Goal: Task Accomplishment & Management: Manage account settings

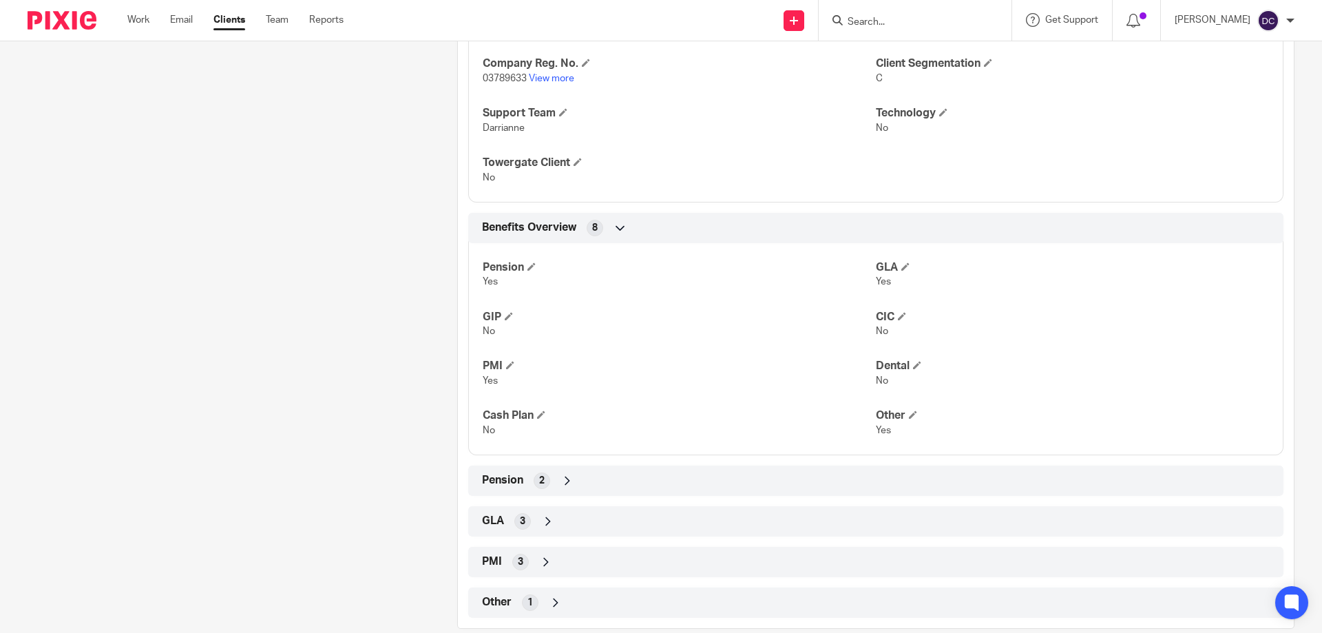
scroll to position [480, 0]
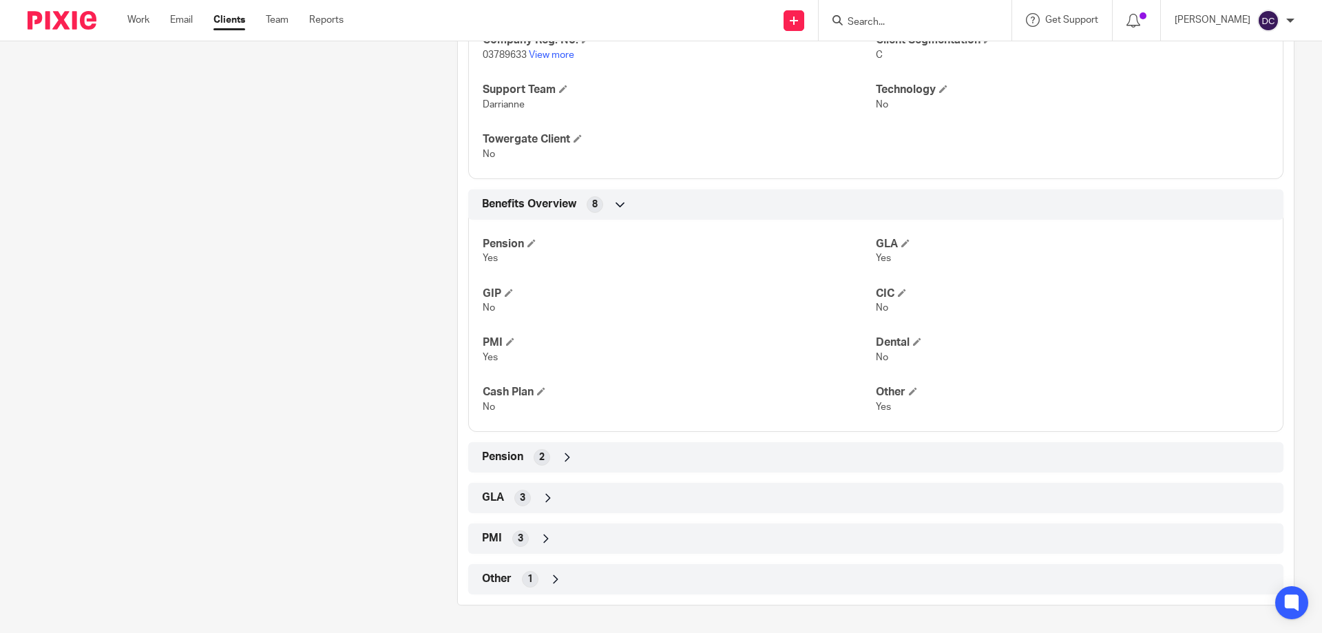
click at [562, 586] on div "Other 1" at bounding box center [875, 578] width 794 height 23
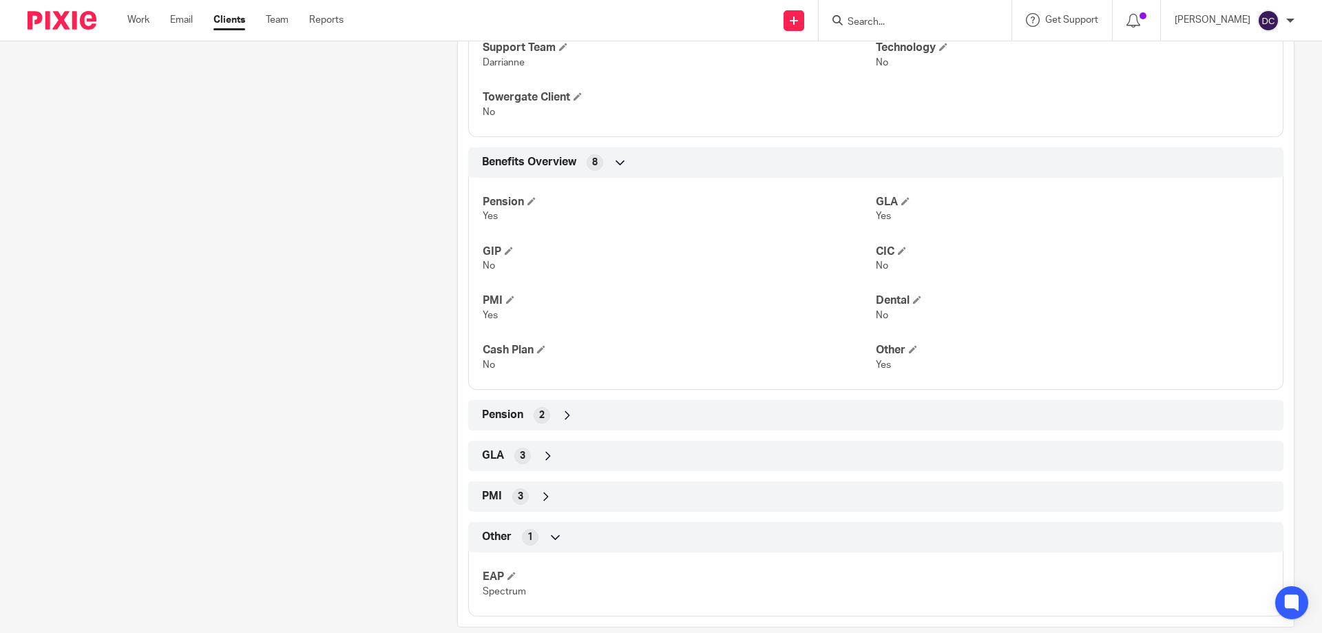
scroll to position [544, 0]
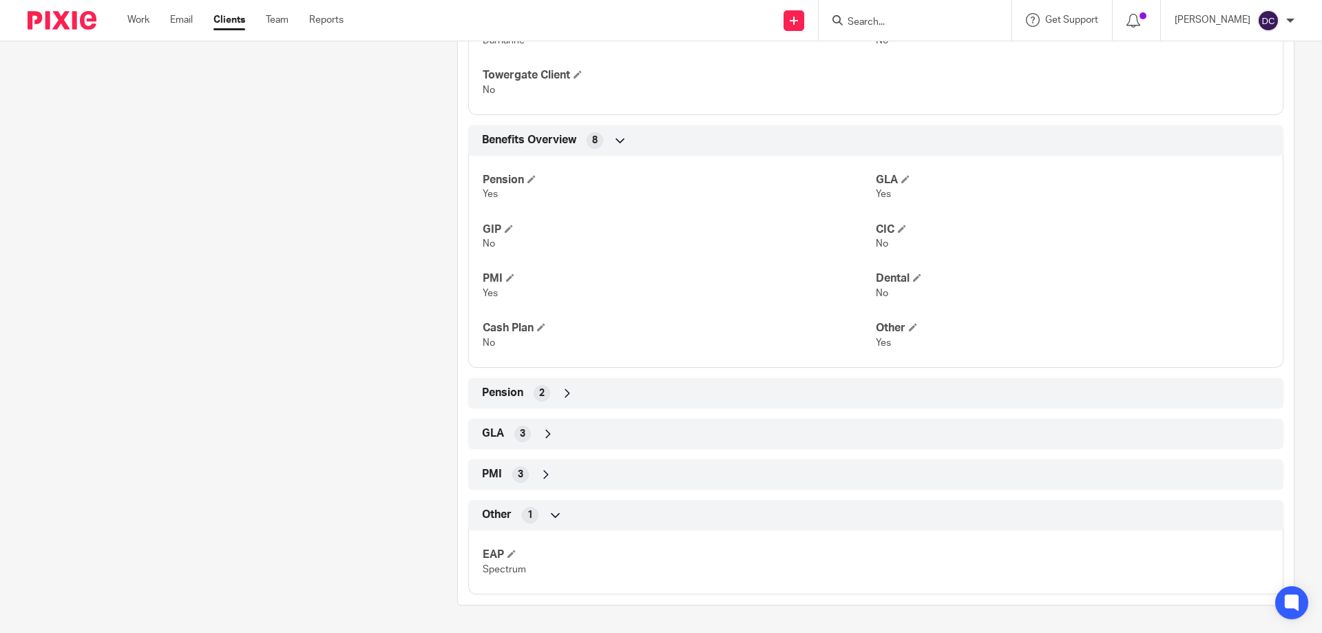
click at [525, 434] on div "3" at bounding box center [522, 433] width 17 height 17
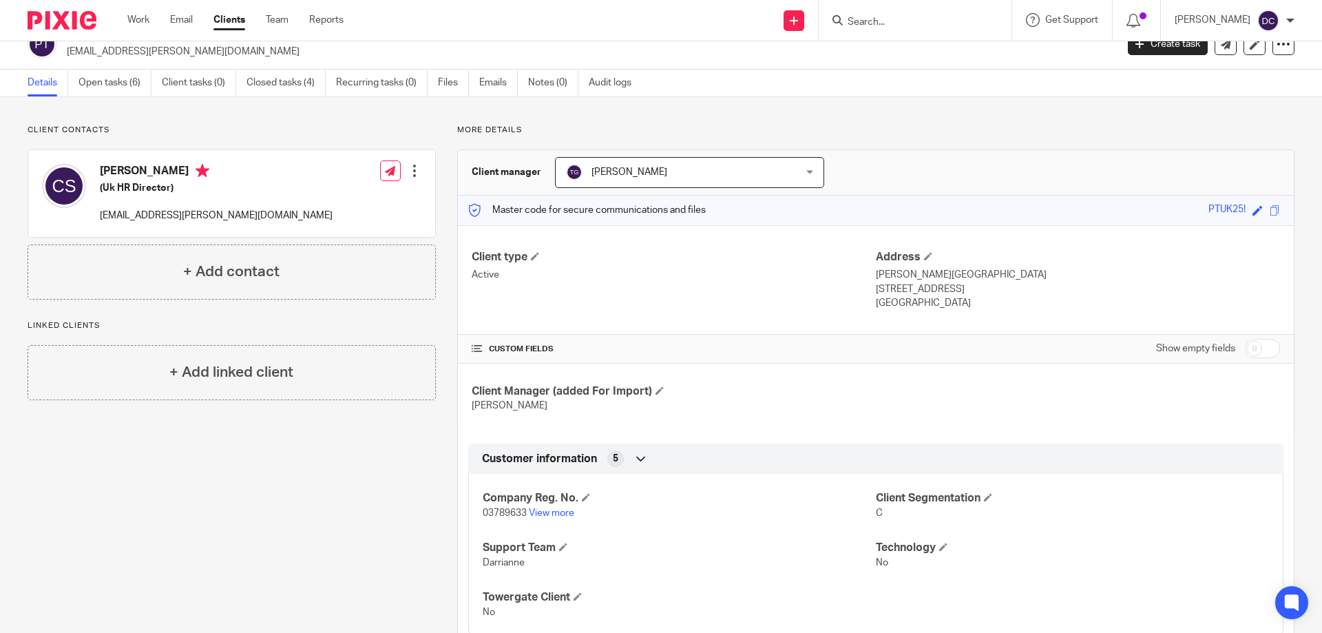
scroll to position [0, 0]
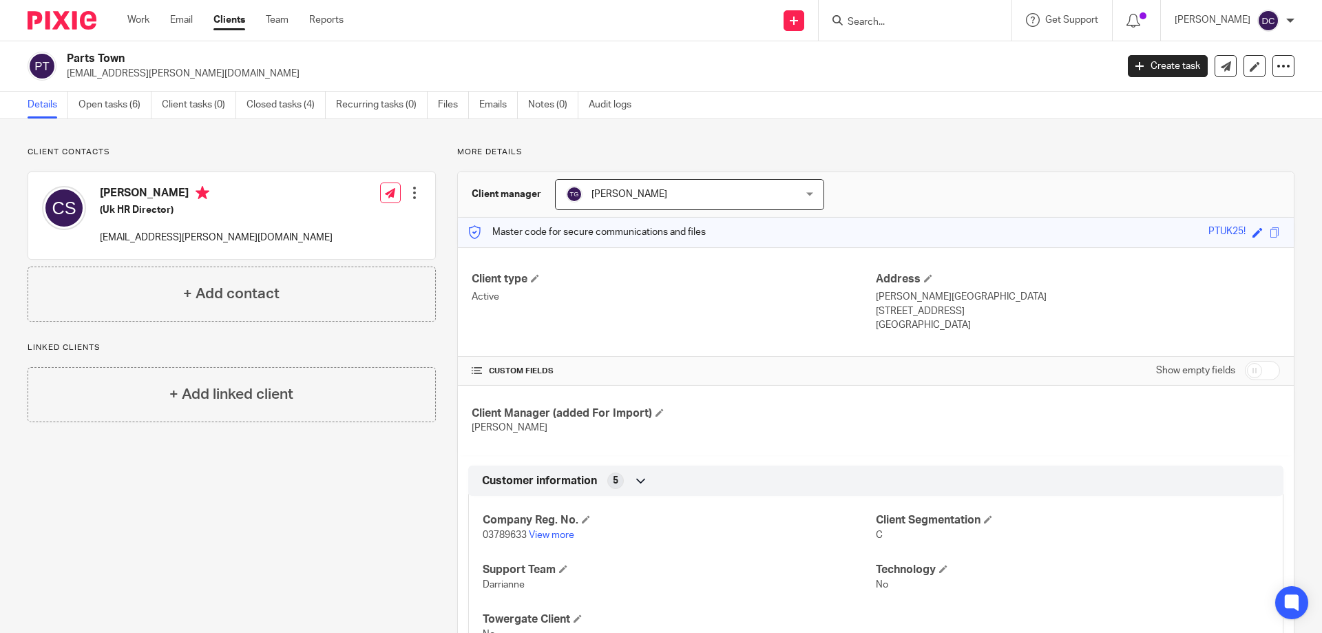
click at [918, 17] on input "Search" at bounding box center [908, 23] width 124 height 12
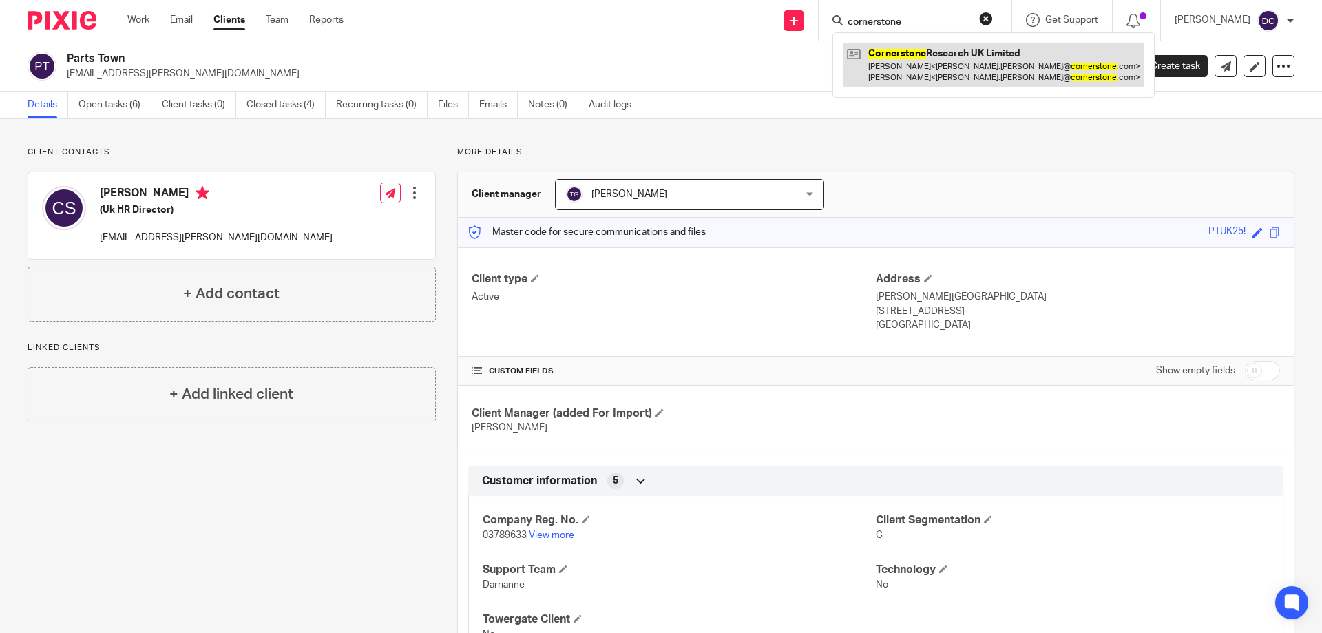
type input "cornerstone"
click at [899, 56] on link at bounding box center [993, 64] width 300 height 43
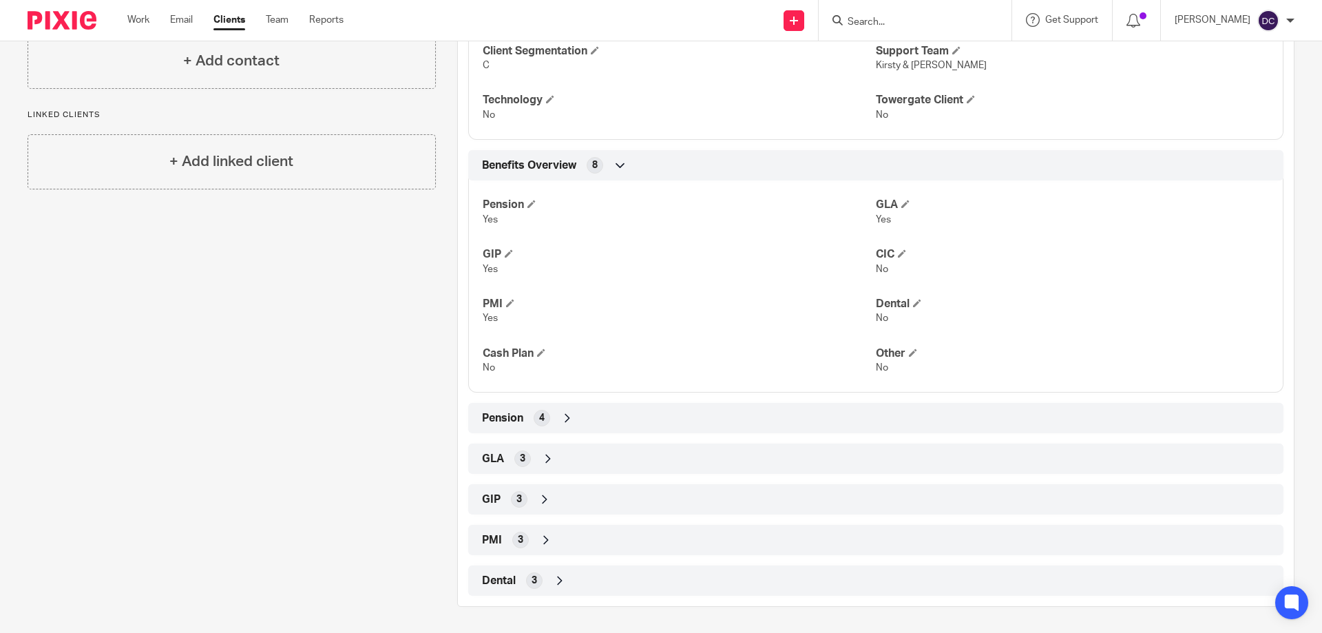
scroll to position [401, 0]
click at [540, 530] on div "PMI 3" at bounding box center [875, 538] width 794 height 23
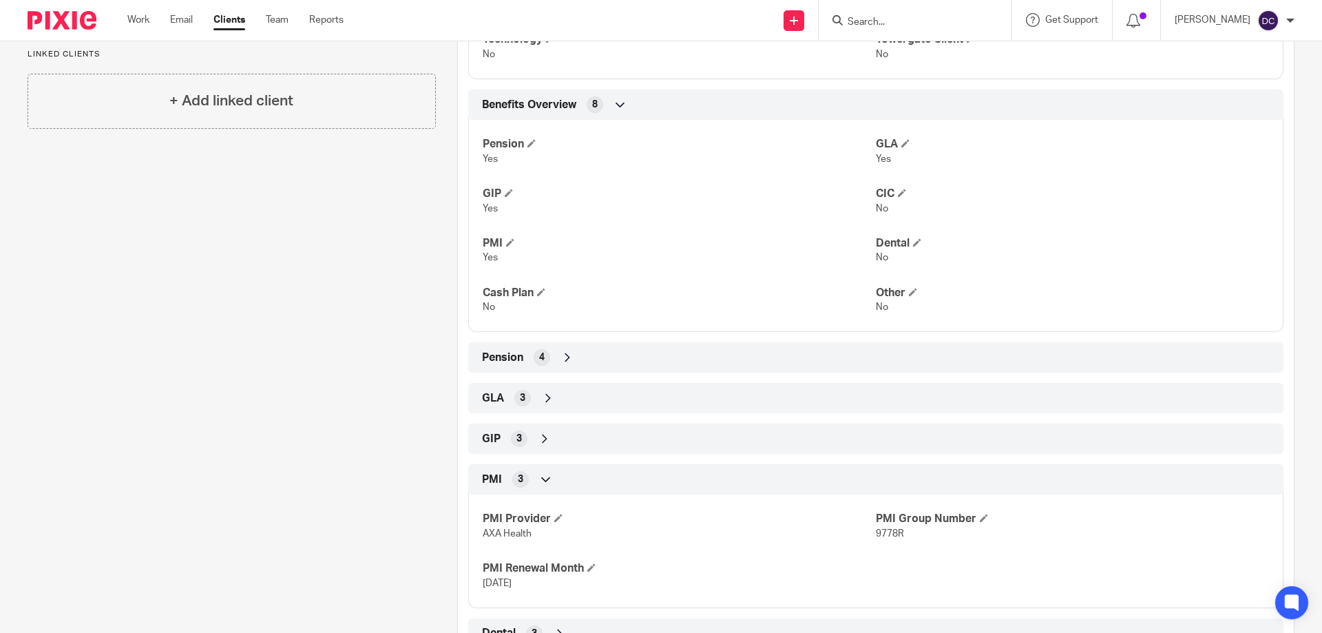
scroll to position [514, 0]
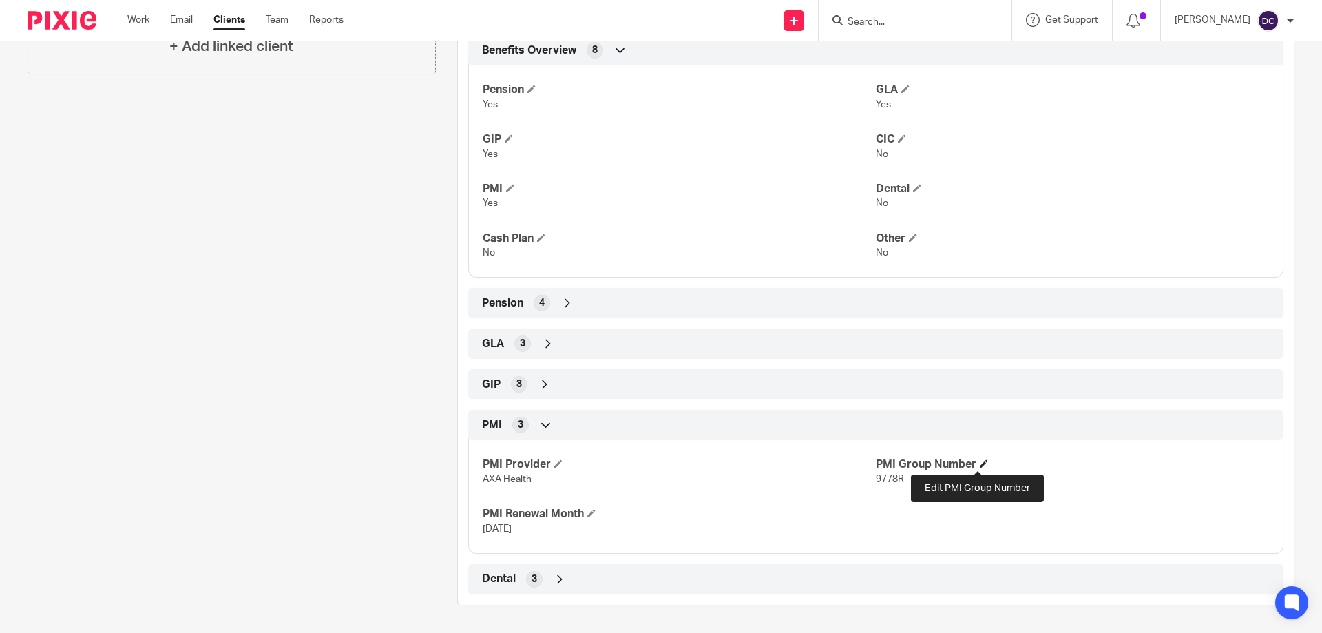
click at [979, 465] on span at bounding box center [983, 463] width 8 height 8
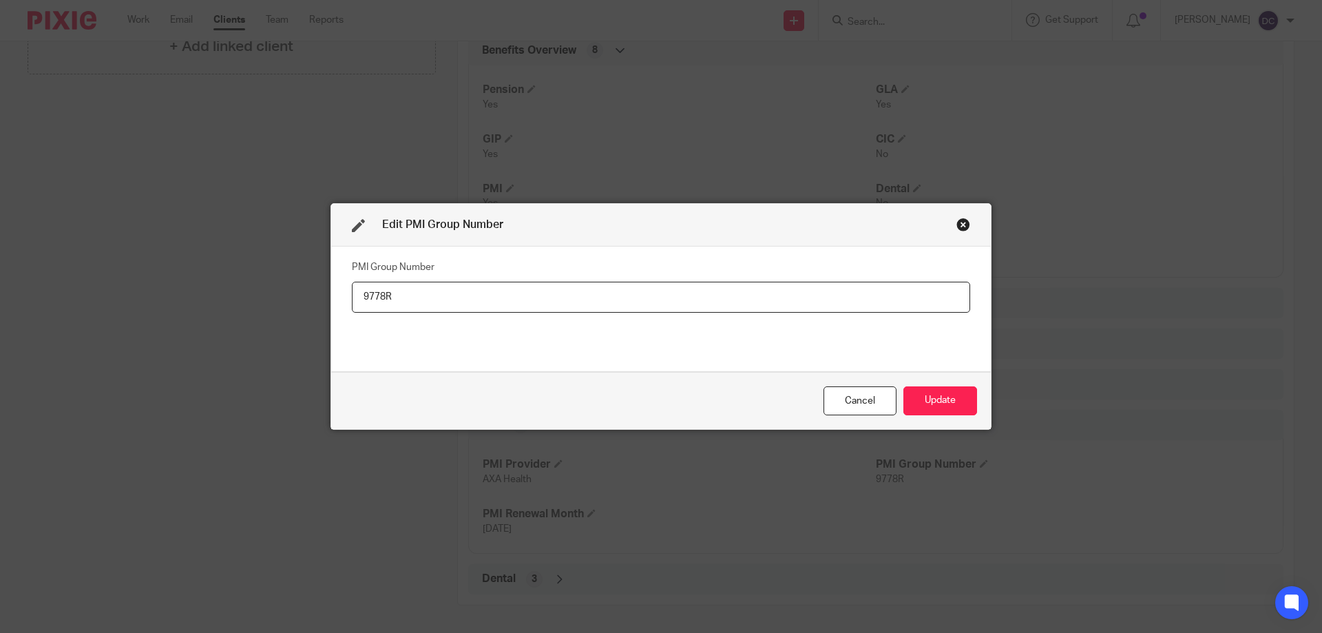
drag, startPoint x: 400, startPoint y: 298, endPoint x: 308, endPoint y: 294, distance: 92.3
click at [308, 294] on div "Edit PMI Group Number PMI Group Number 9778R Cancel Update" at bounding box center [661, 316] width 1322 height 633
type input "1038L"
click at [911, 414] on button "Update" at bounding box center [940, 401] width 74 height 30
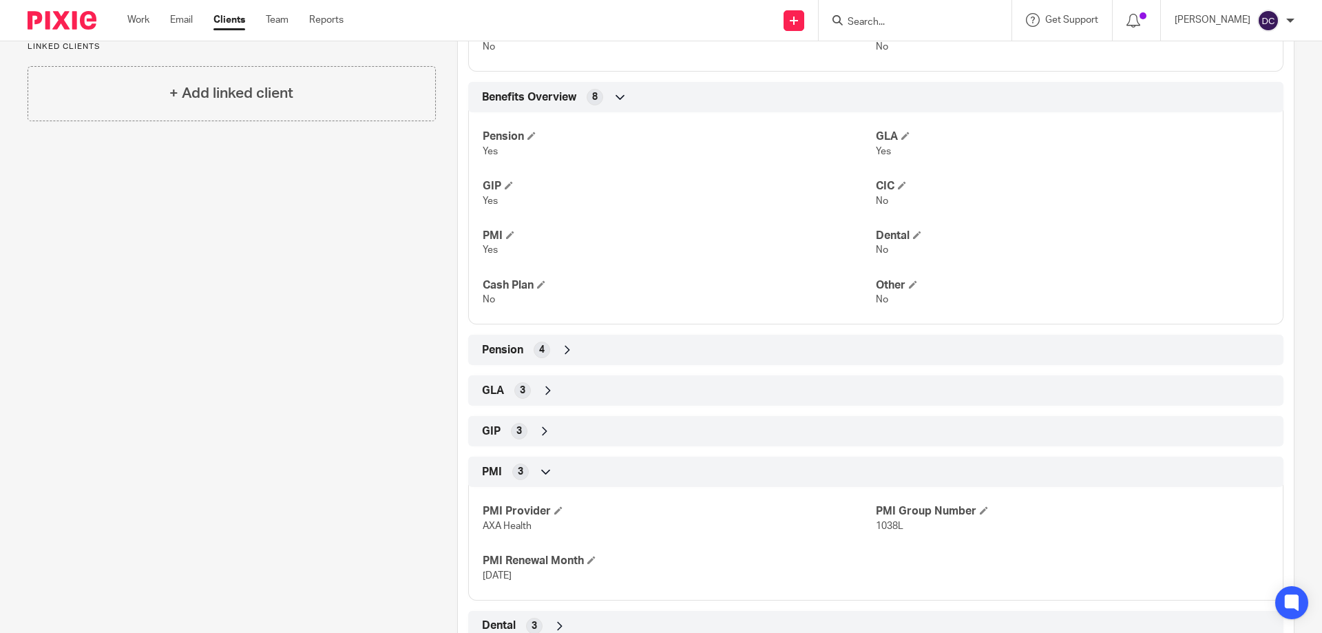
scroll to position [445, 0]
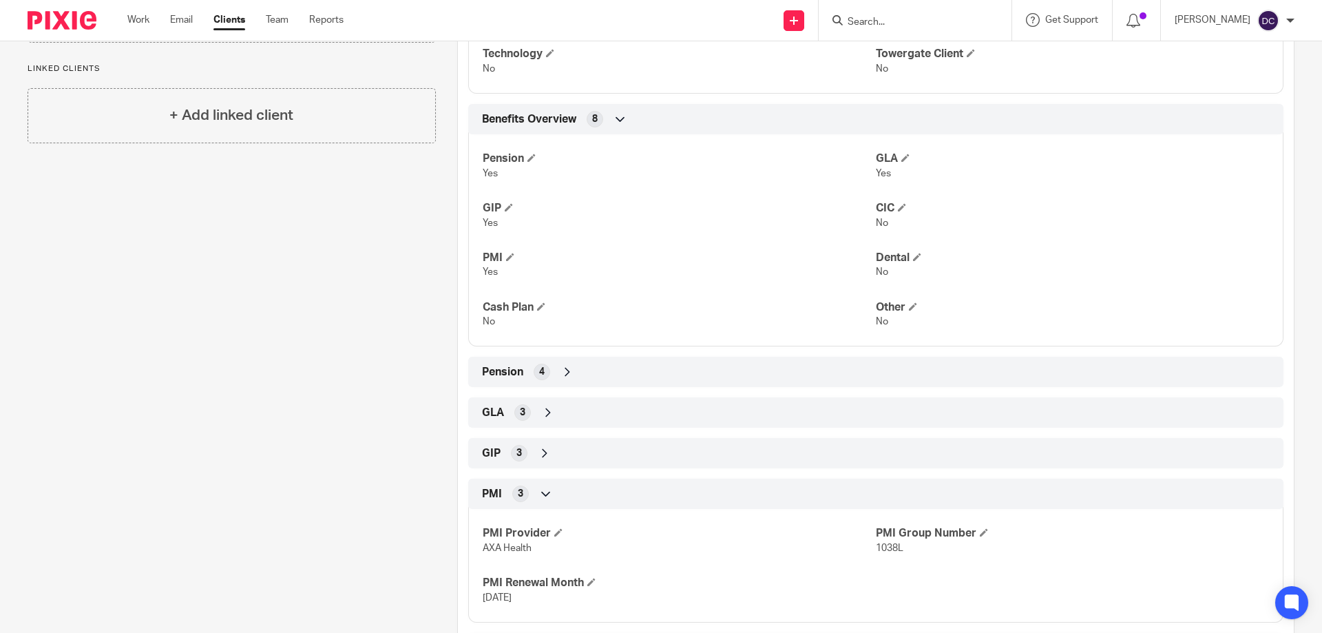
click at [926, 21] on input "Search" at bounding box center [908, 23] width 124 height 12
type input "quadriga"
click button "submit" at bounding box center [0, 0] width 0 height 0
click at [911, 12] on form "quadriga" at bounding box center [919, 20] width 147 height 17
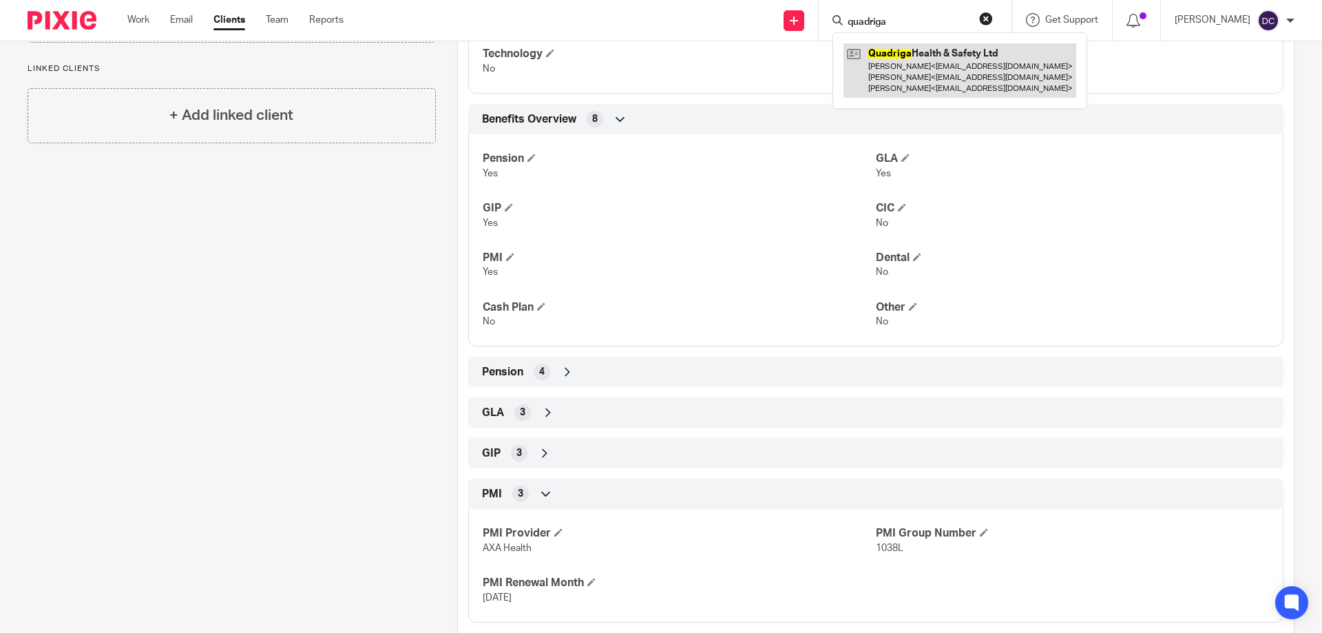
click at [916, 63] on link at bounding box center [959, 70] width 233 height 54
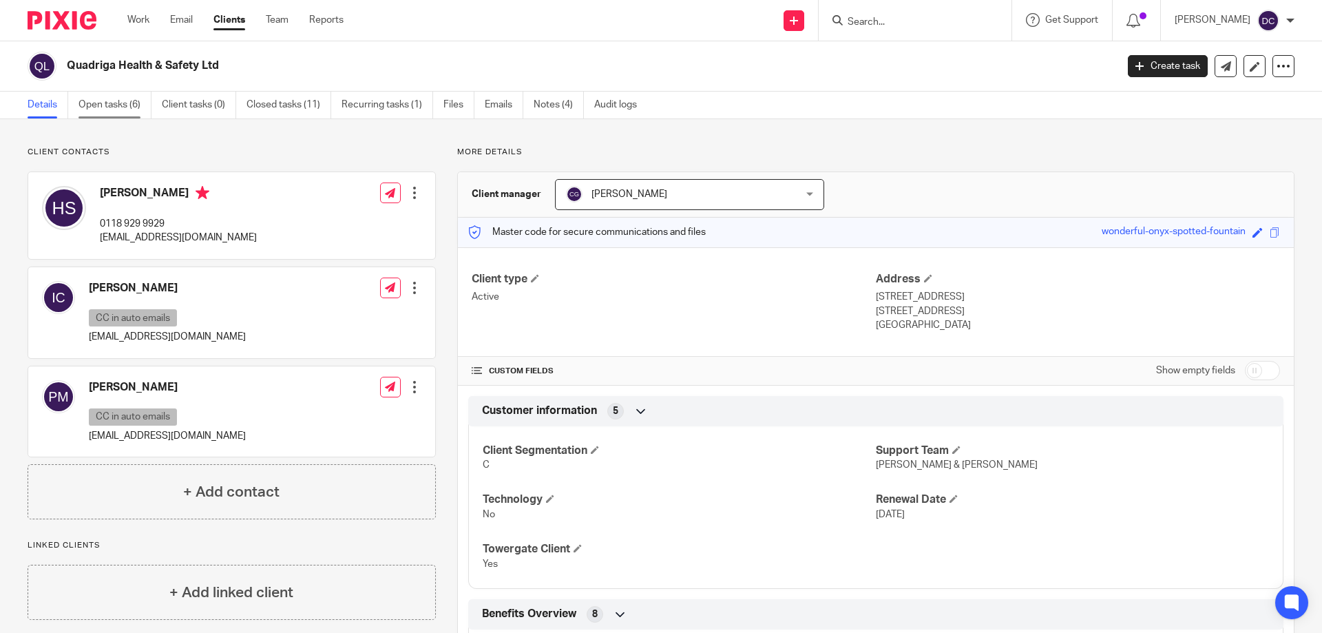
click at [133, 104] on link "Open tasks (6)" at bounding box center [114, 105] width 73 height 27
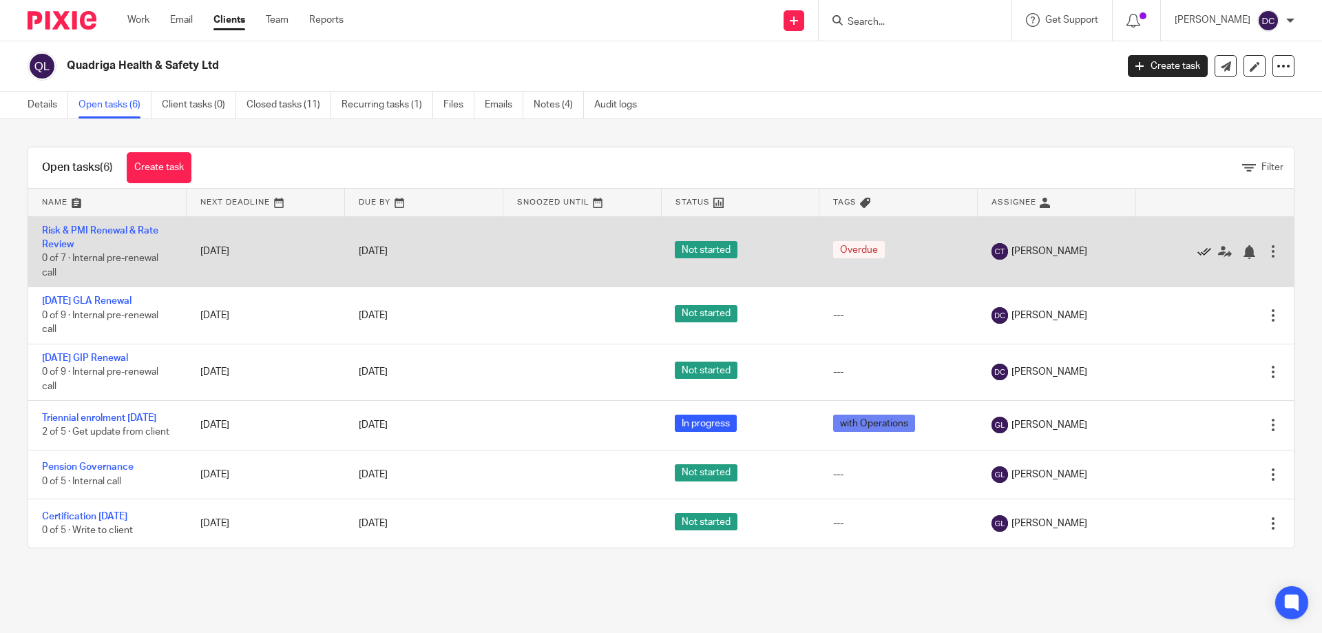
click at [1197, 248] on icon at bounding box center [1204, 252] width 14 height 14
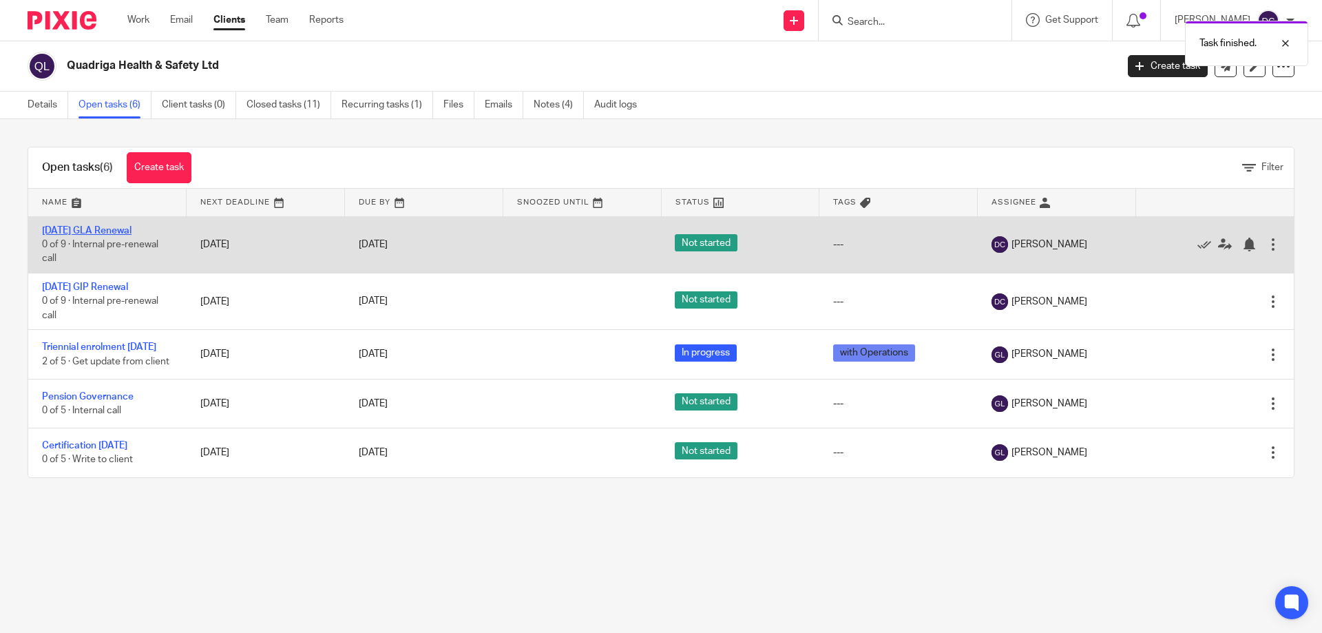
click at [123, 233] on link "01/12/25 GLA Renewal" at bounding box center [86, 231] width 89 height 10
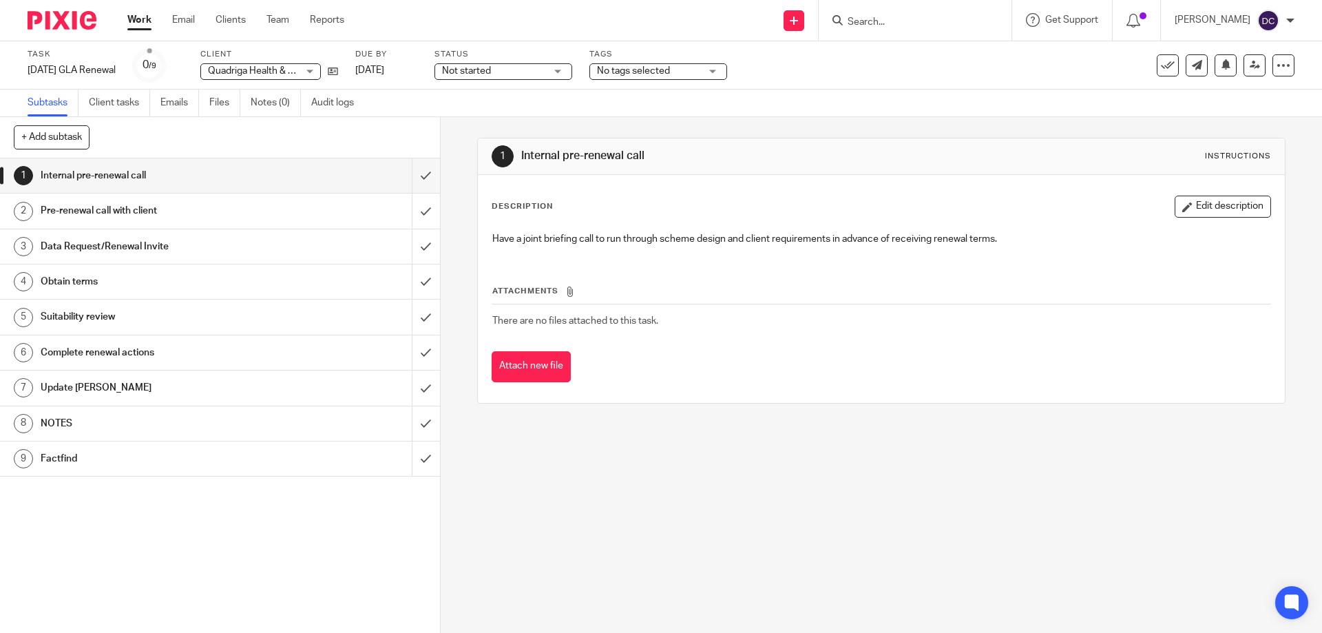
click at [61, 425] on h1 "NOTES" at bounding box center [160, 423] width 238 height 21
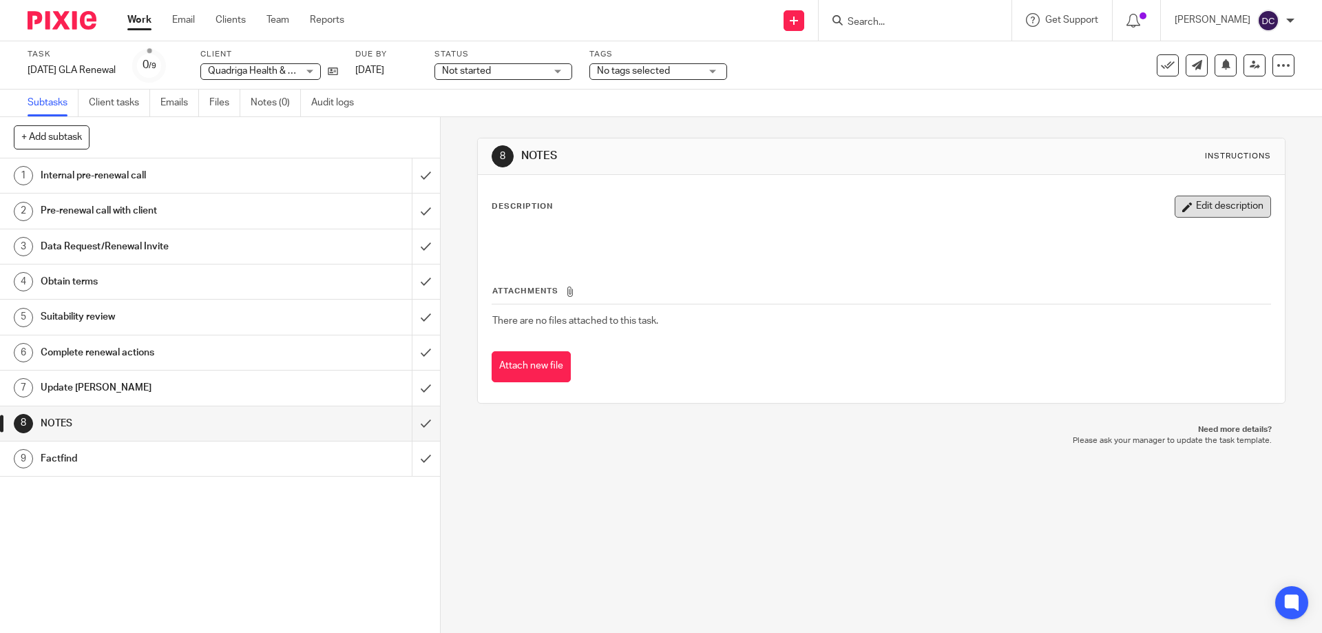
click at [1175, 202] on button "Edit description" at bounding box center [1222, 206] width 96 height 22
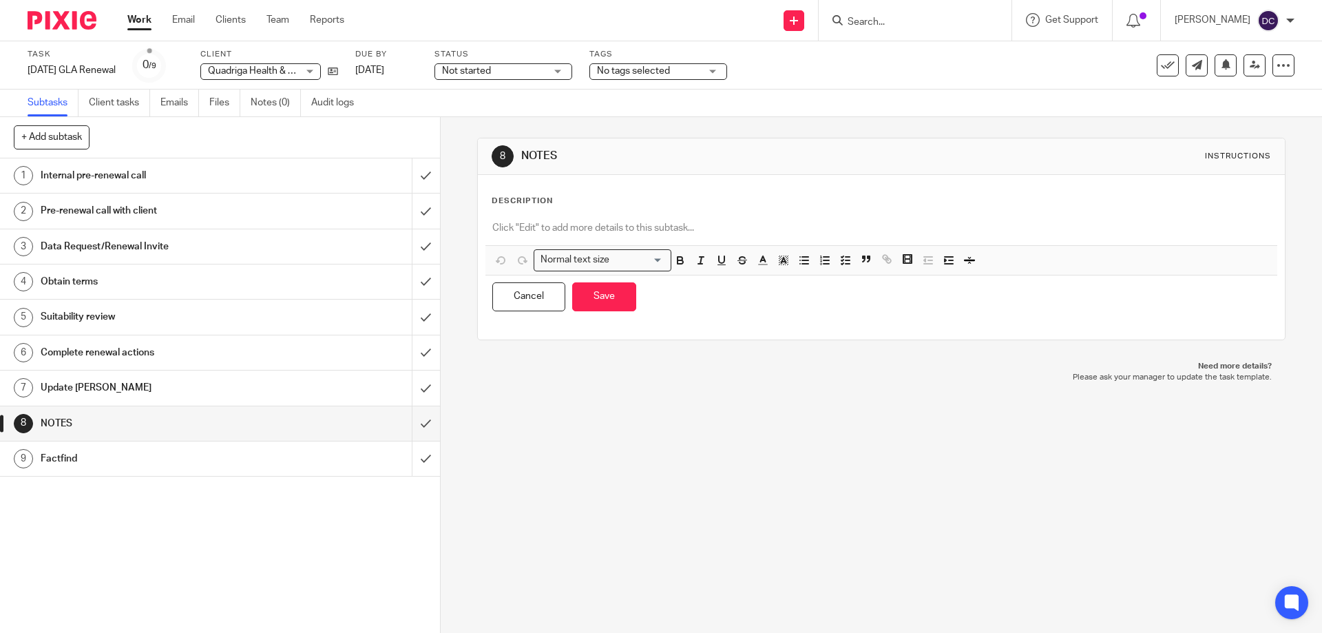
click at [558, 222] on p at bounding box center [880, 228] width 777 height 14
click at [711, 231] on p "DC checked Pol Docs - Rate guarantee this year." at bounding box center [880, 228] width 777 height 14
drag, startPoint x: 700, startPoint y: 228, endPoint x: 482, endPoint y: 219, distance: 218.4
click at [485, 219] on div "DC checked Pol Docs - Rate guarantee this year." at bounding box center [880, 229] width 791 height 31
click at [485, 220] on div "DC checked Pol Docs - Rate guarantee this year." at bounding box center [880, 229] width 791 height 31
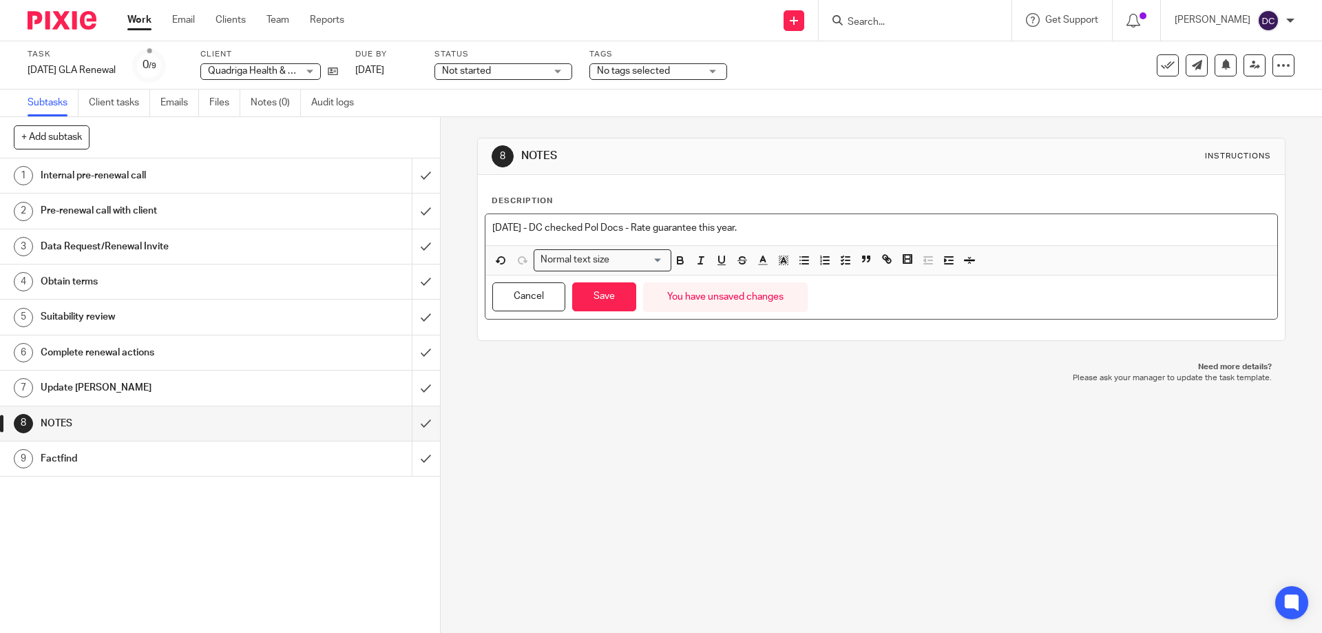
drag, startPoint x: 777, startPoint y: 230, endPoint x: 478, endPoint y: 216, distance: 299.1
click at [478, 216] on div "Description 26.08.2025 - DC checked Pol Docs - Rate guarantee this year. Normal…" at bounding box center [881, 257] width 806 height 165
copy p "26.08.2025 - DC checked Pol Docs - Rate guarantee this year."
click at [610, 296] on button "Save" at bounding box center [604, 297] width 64 height 30
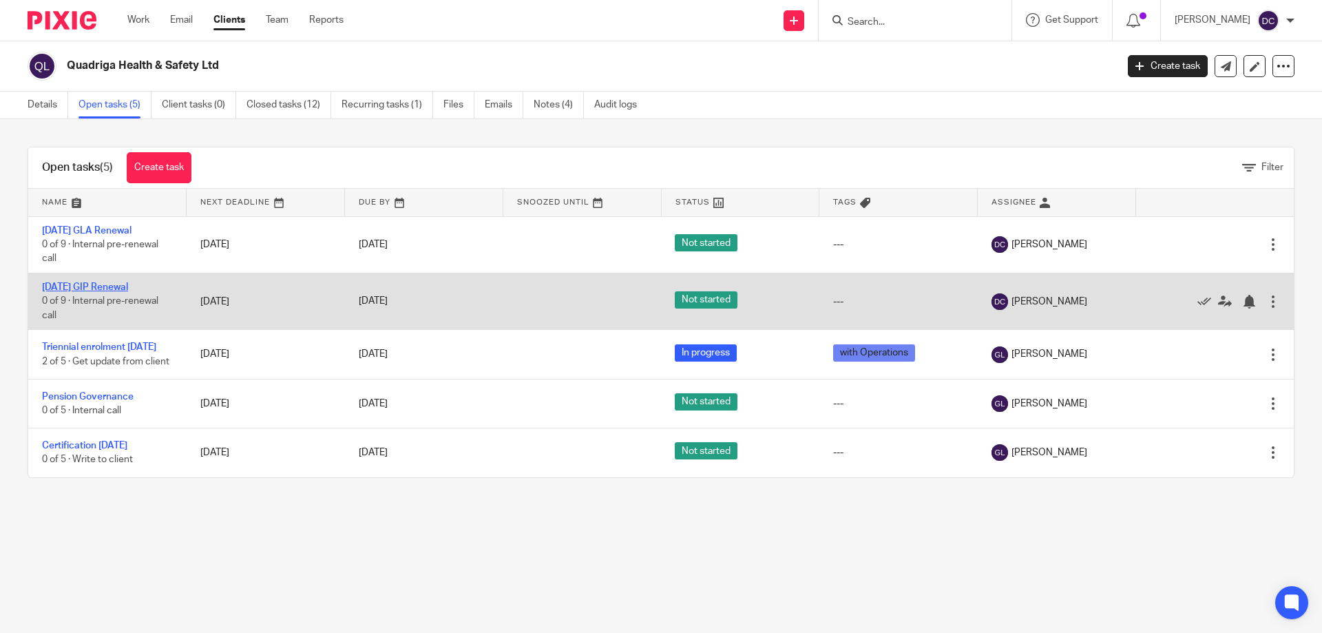
click at [79, 288] on link "[DATE] GIP Renewal" at bounding box center [85, 287] width 86 height 10
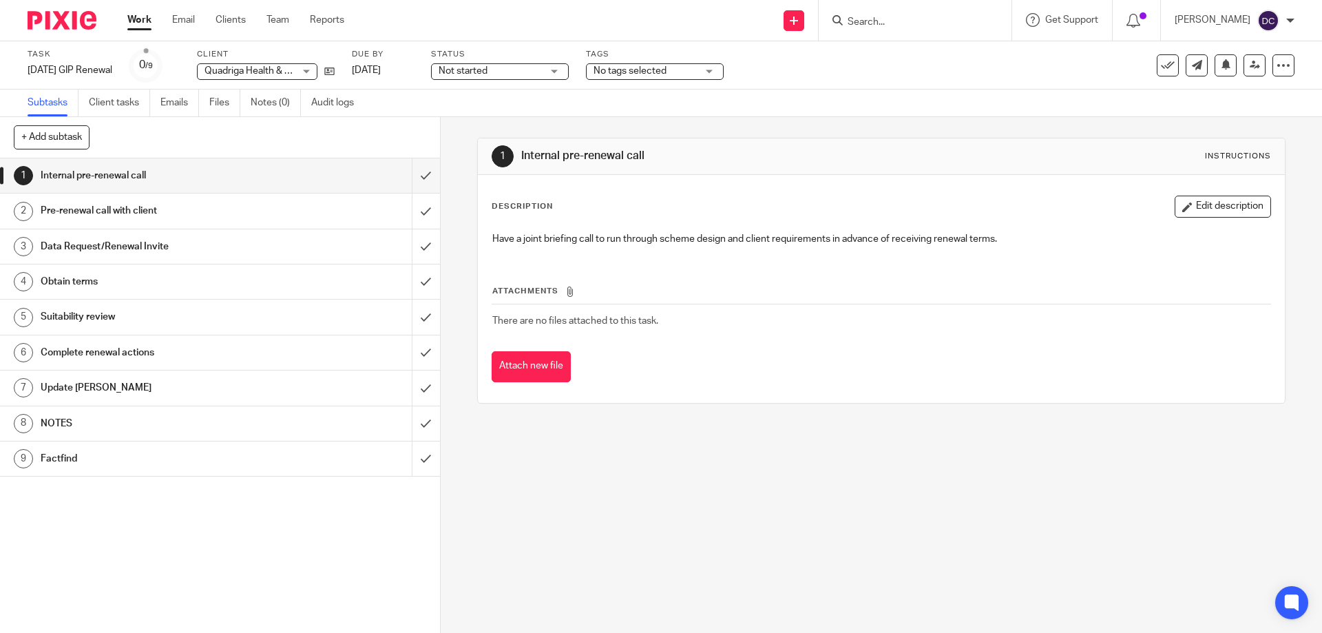
click at [125, 461] on h1 "Factfind" at bounding box center [160, 458] width 238 height 21
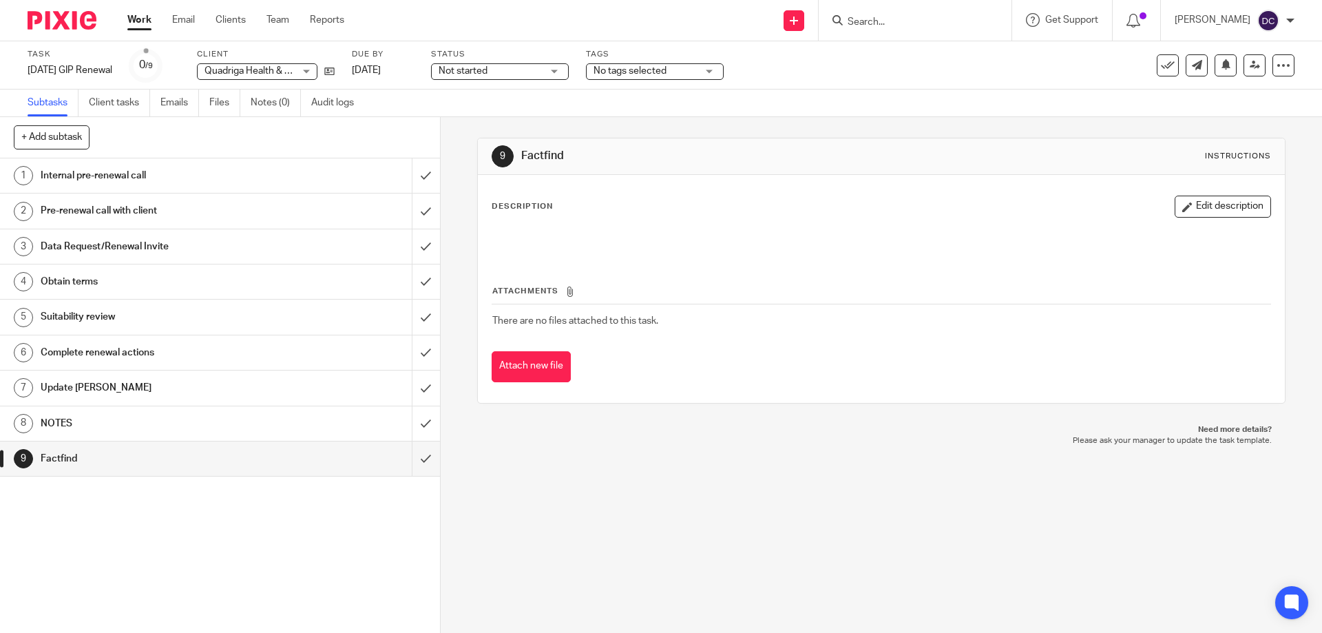
click at [44, 417] on h1 "NOTES" at bounding box center [160, 423] width 238 height 21
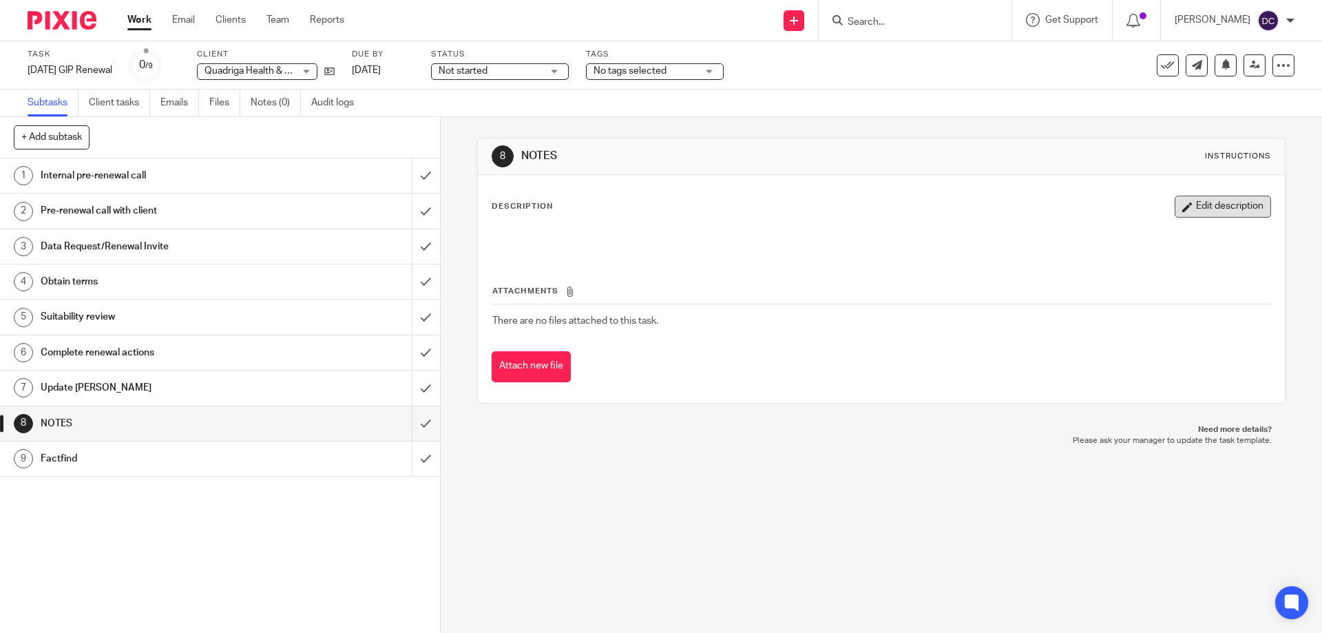
click at [1174, 204] on button "Edit description" at bounding box center [1222, 206] width 96 height 22
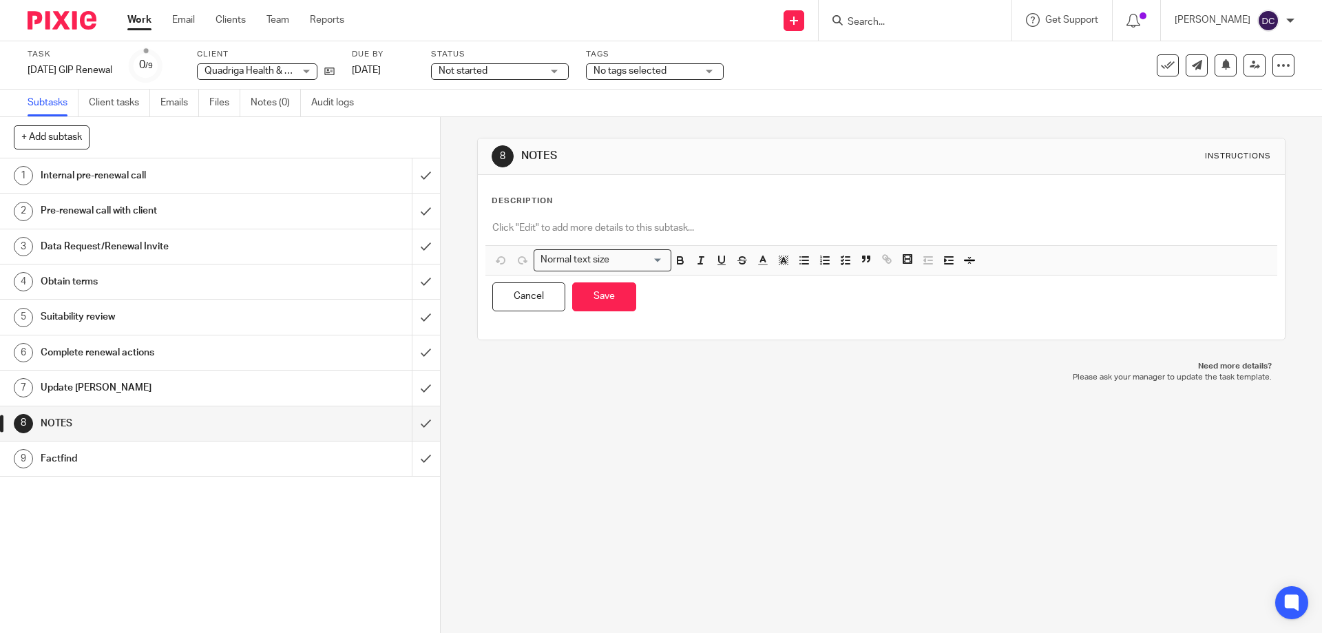
click at [555, 226] on p at bounding box center [880, 228] width 777 height 14
click at [603, 292] on button "Save" at bounding box center [604, 297] width 64 height 30
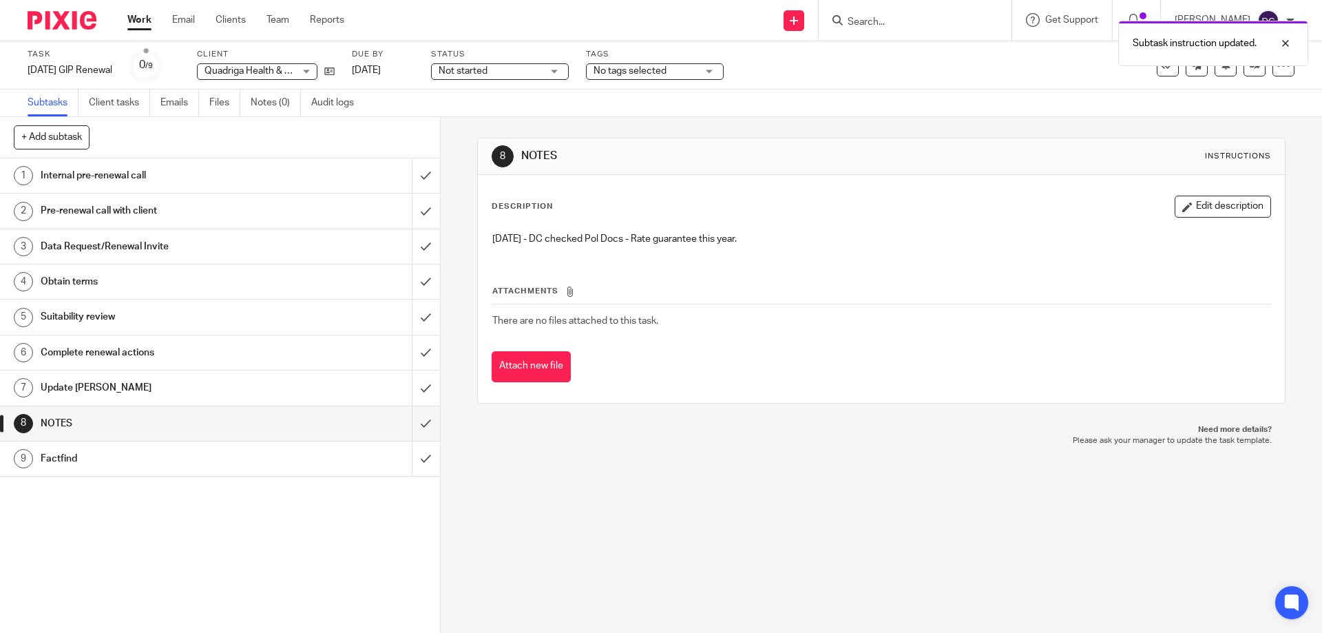
click at [140, 24] on link "Work" at bounding box center [139, 20] width 24 height 14
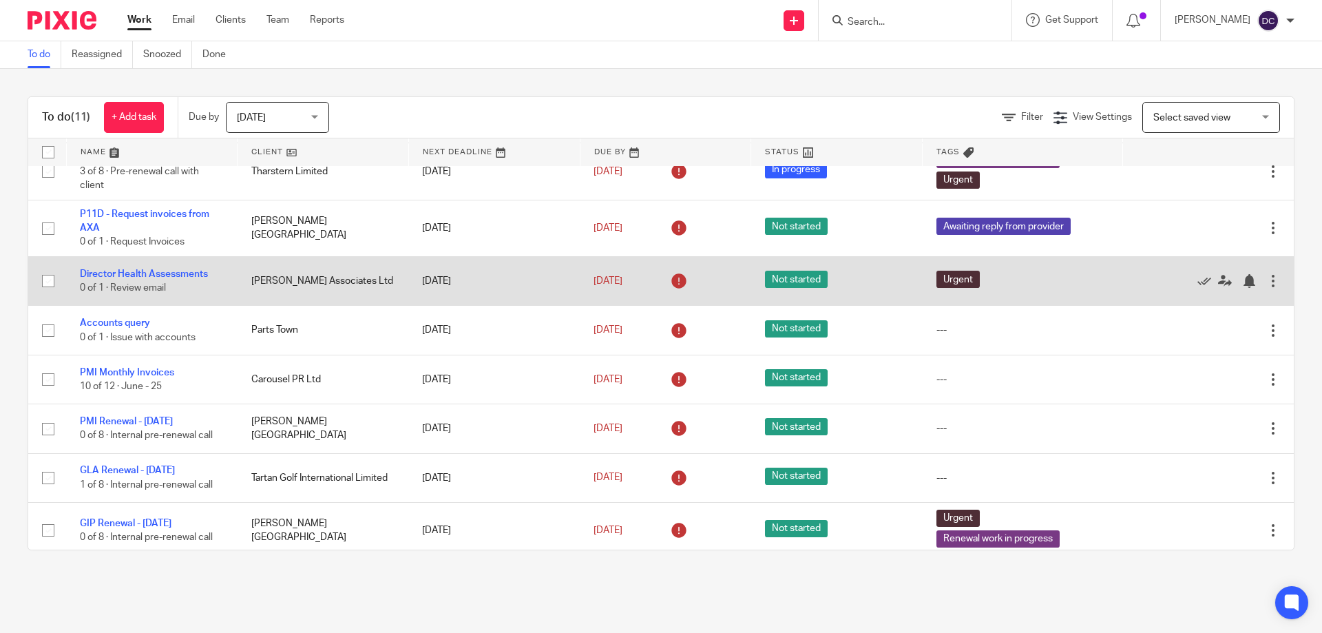
scroll to position [55, 0]
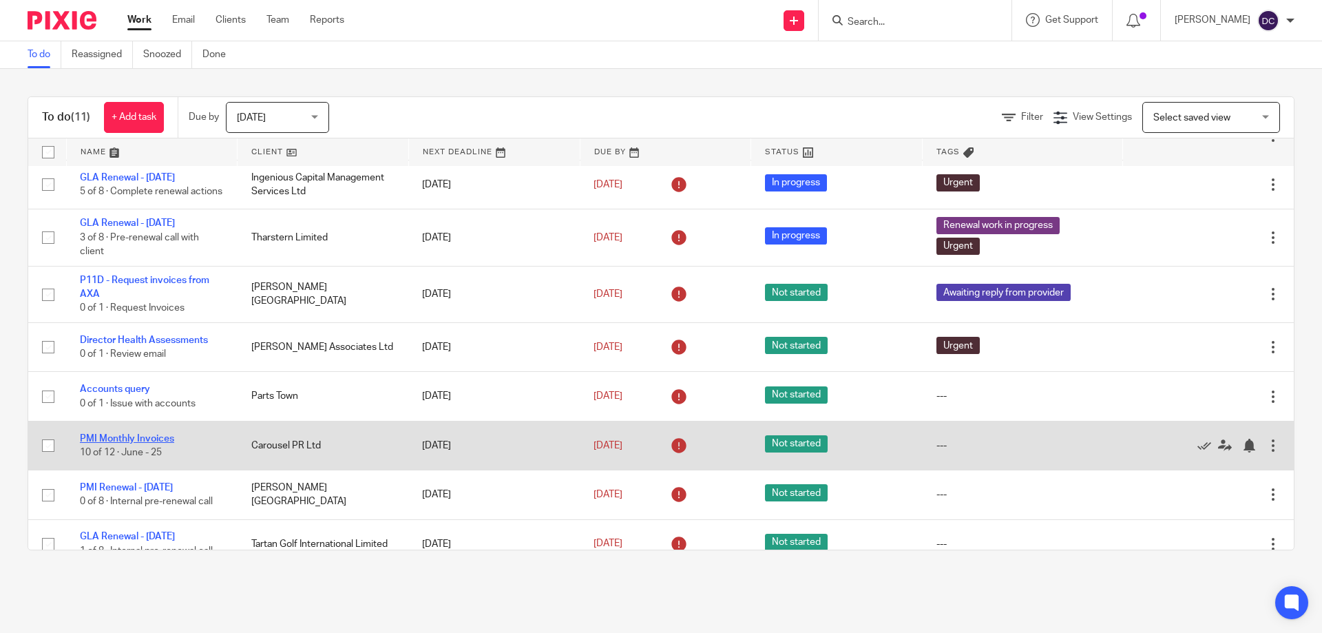
click at [124, 443] on link "PMI Monthly Invoices" at bounding box center [127, 439] width 94 height 10
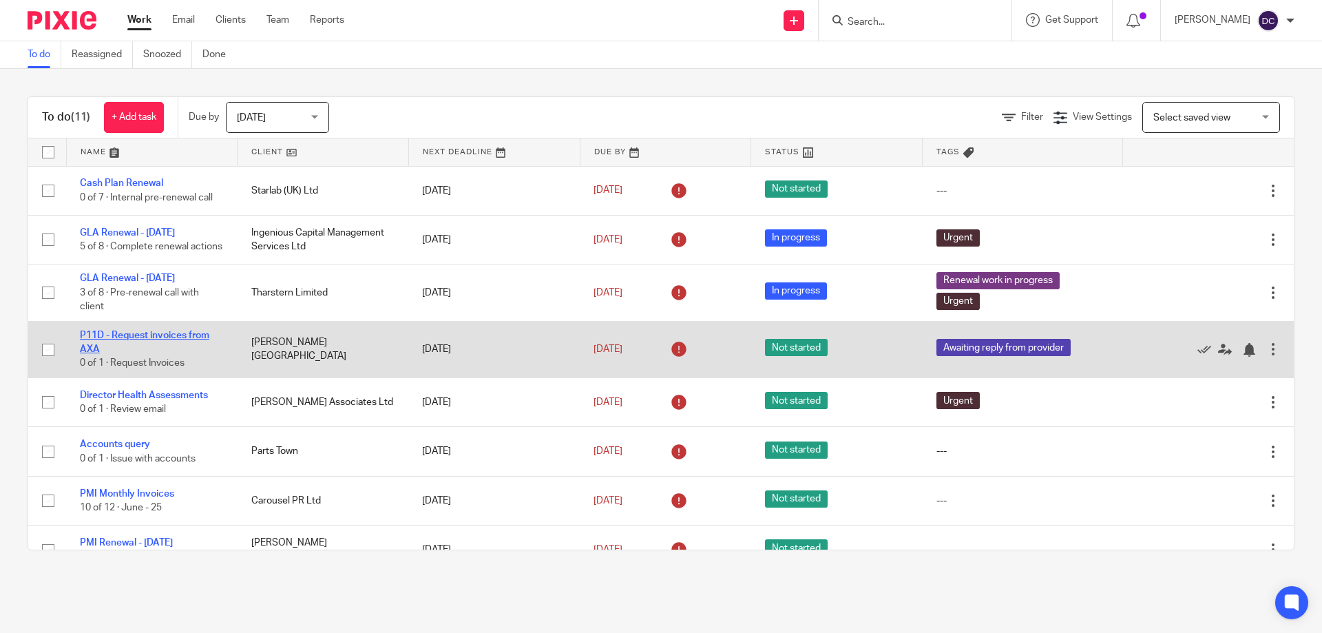
click at [158, 346] on link "P11D - Request invoices from AXA" at bounding box center [144, 341] width 129 height 23
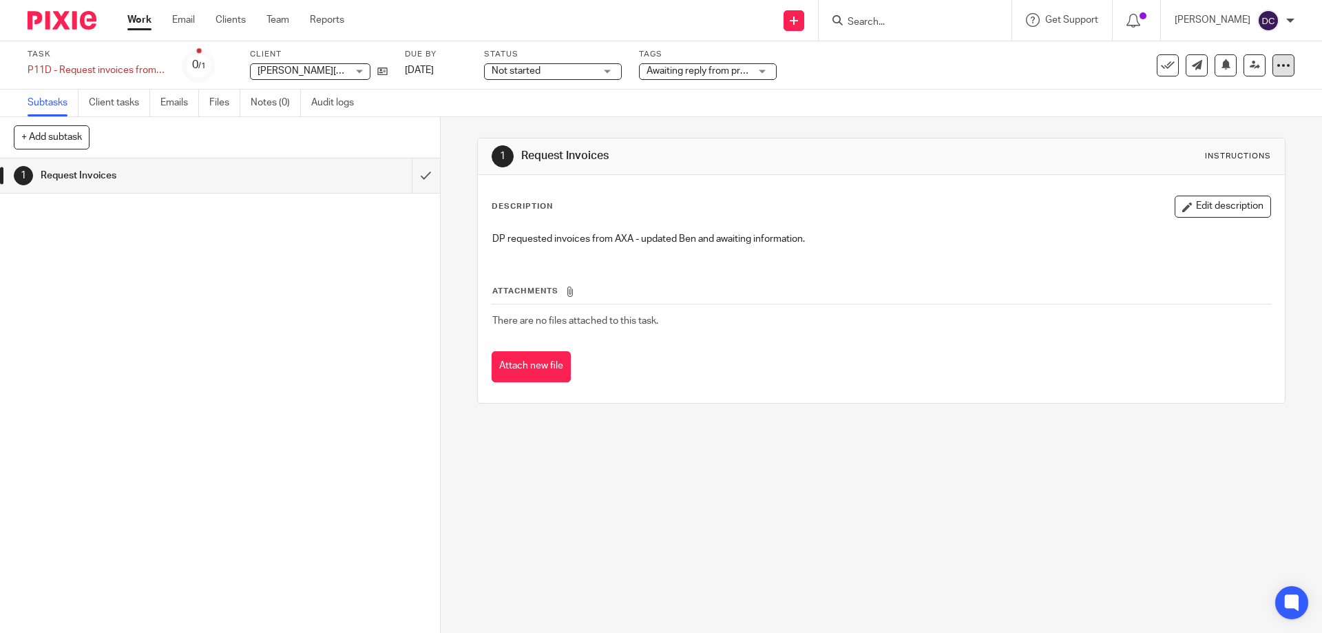
click at [1276, 66] on icon at bounding box center [1283, 66] width 14 height 14
click at [1203, 206] on button "Delete" at bounding box center [1216, 200] width 120 height 11
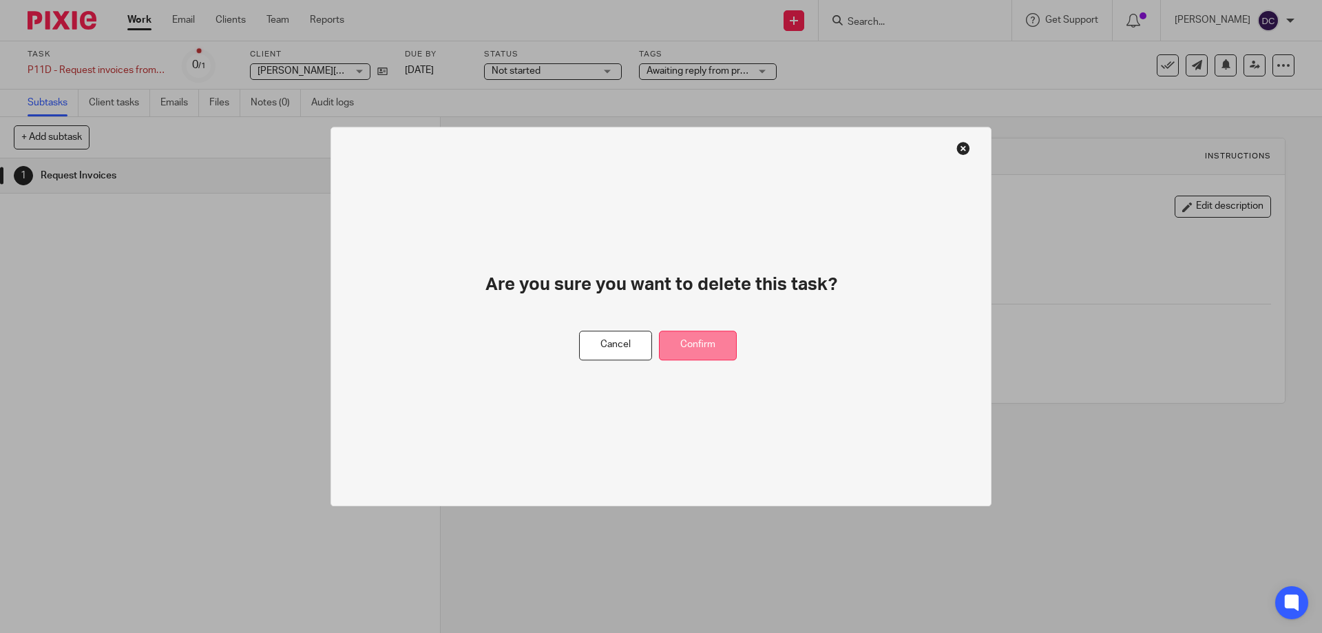
click at [680, 345] on button "Confirm" at bounding box center [698, 345] width 78 height 30
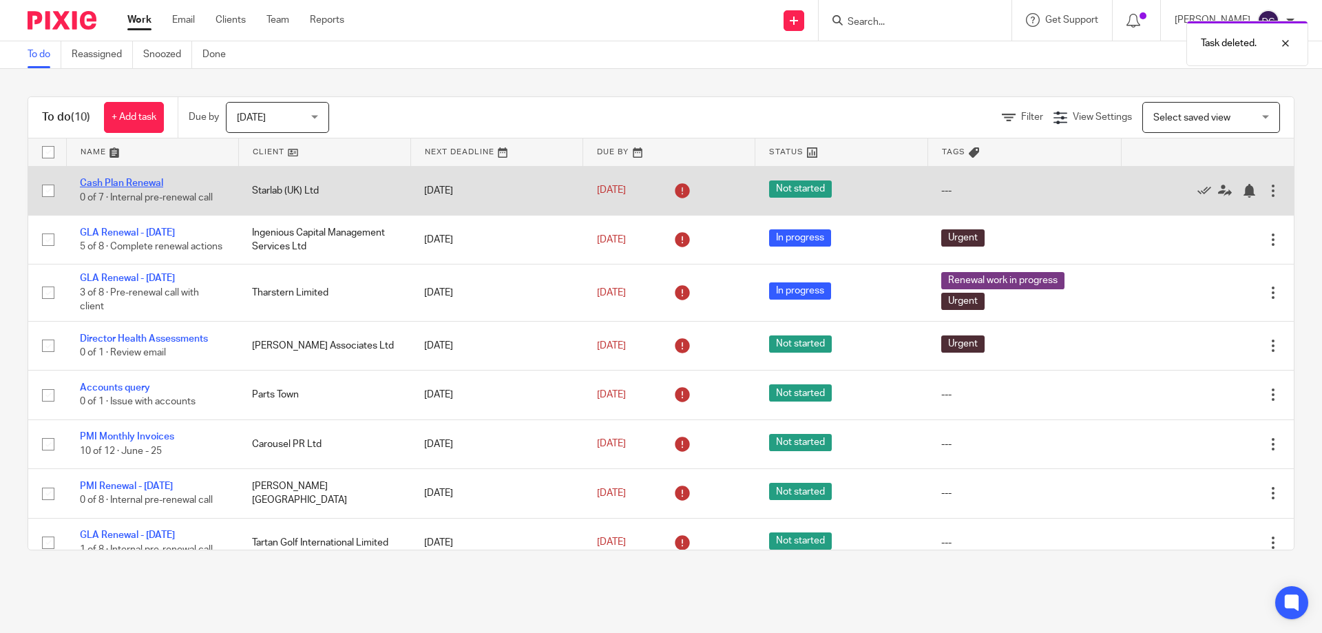
click at [140, 184] on link "Cash Plan Renewal" at bounding box center [121, 183] width 83 height 10
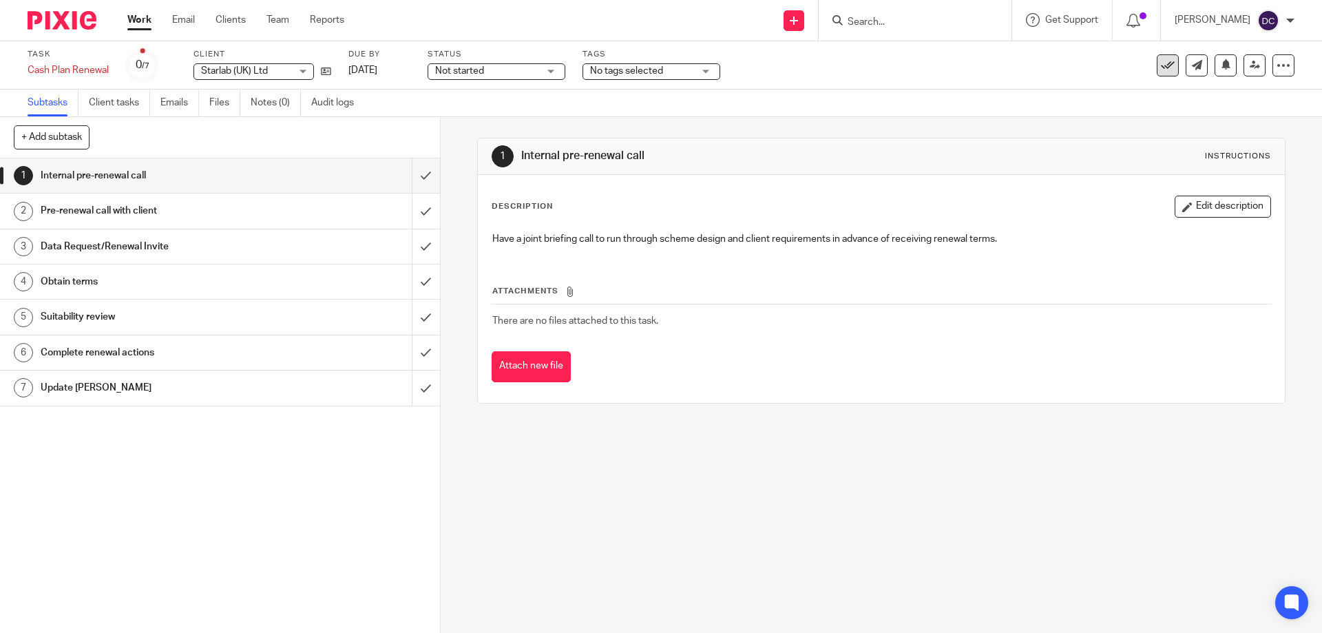
click at [1159, 72] on button at bounding box center [1167, 65] width 22 height 22
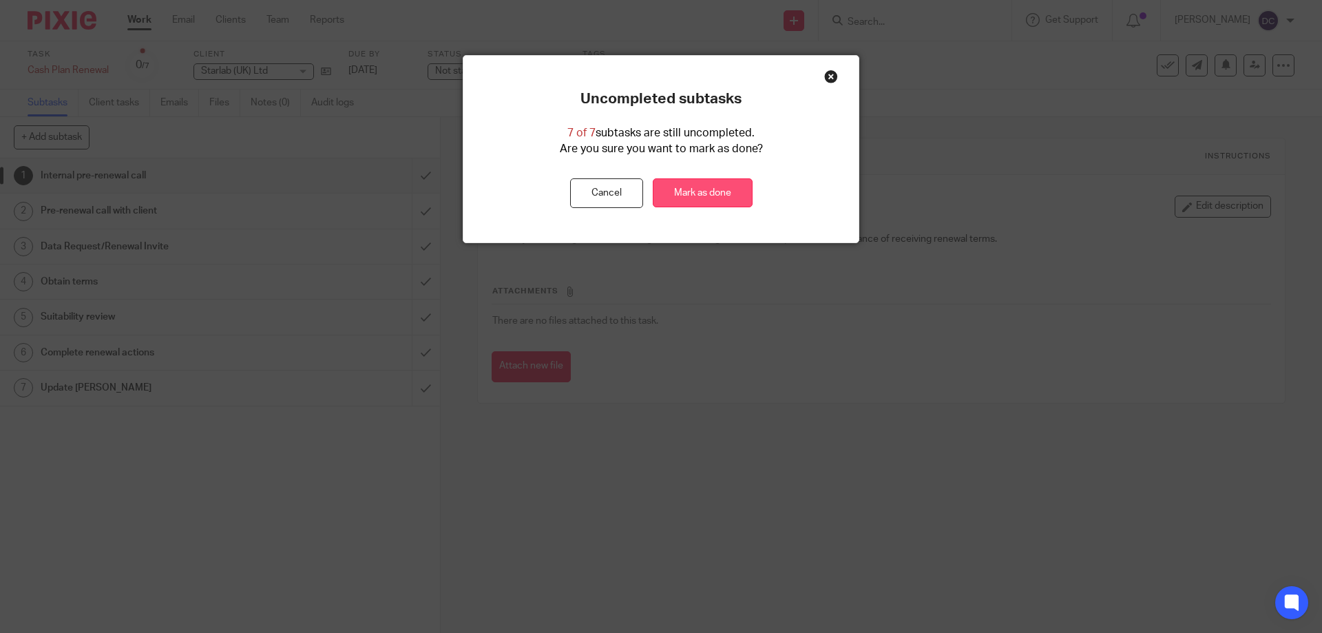
click at [677, 196] on link "Mark as done" at bounding box center [703, 193] width 100 height 30
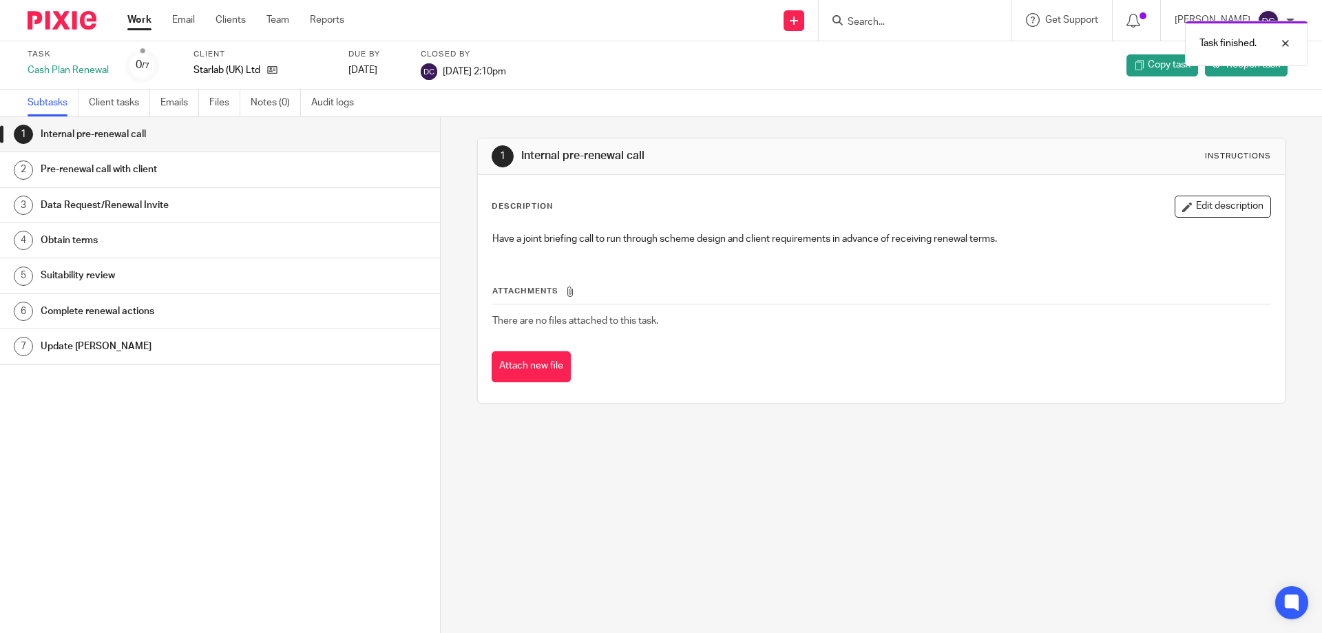
click at [142, 27] on link "Work" at bounding box center [139, 20] width 24 height 14
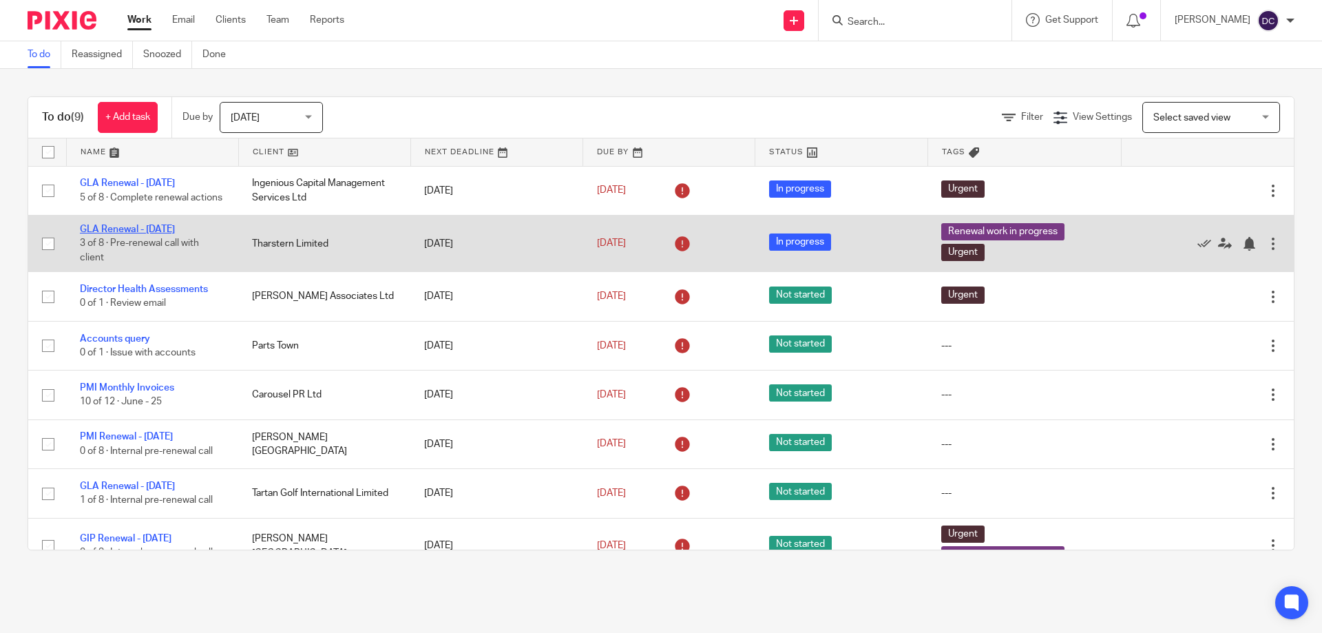
click at [116, 234] on link "GLA Renewal - [DATE]" at bounding box center [127, 229] width 95 height 10
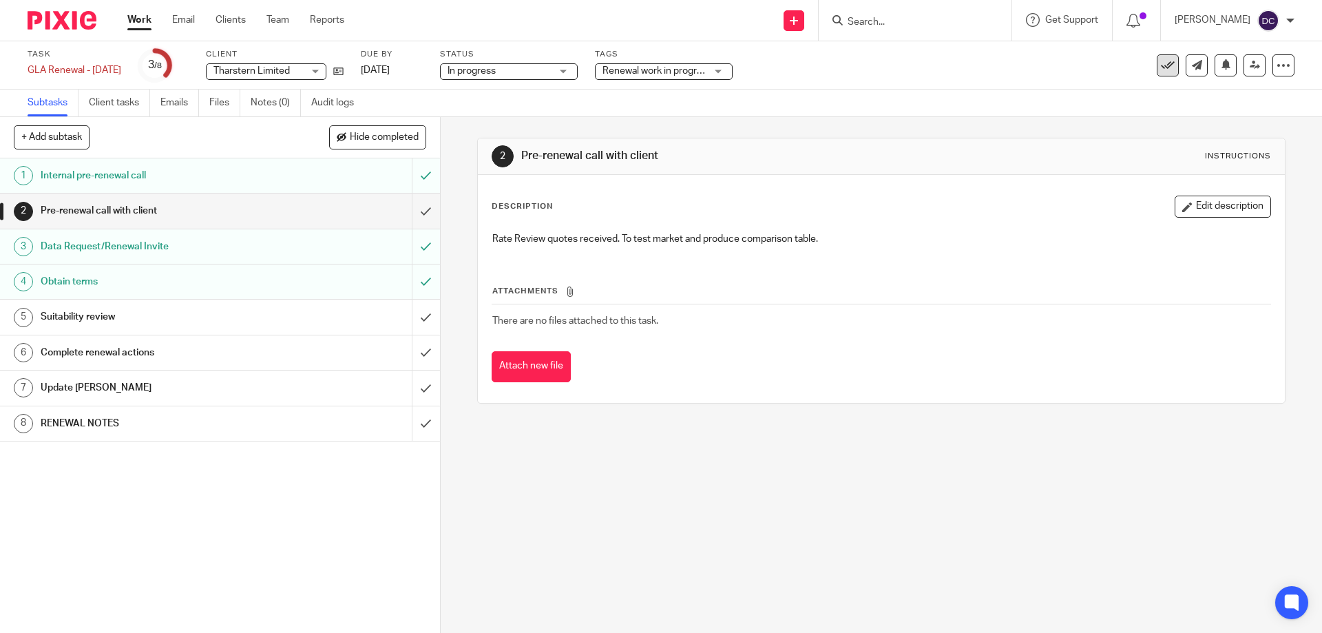
click at [1161, 69] on icon at bounding box center [1168, 66] width 14 height 14
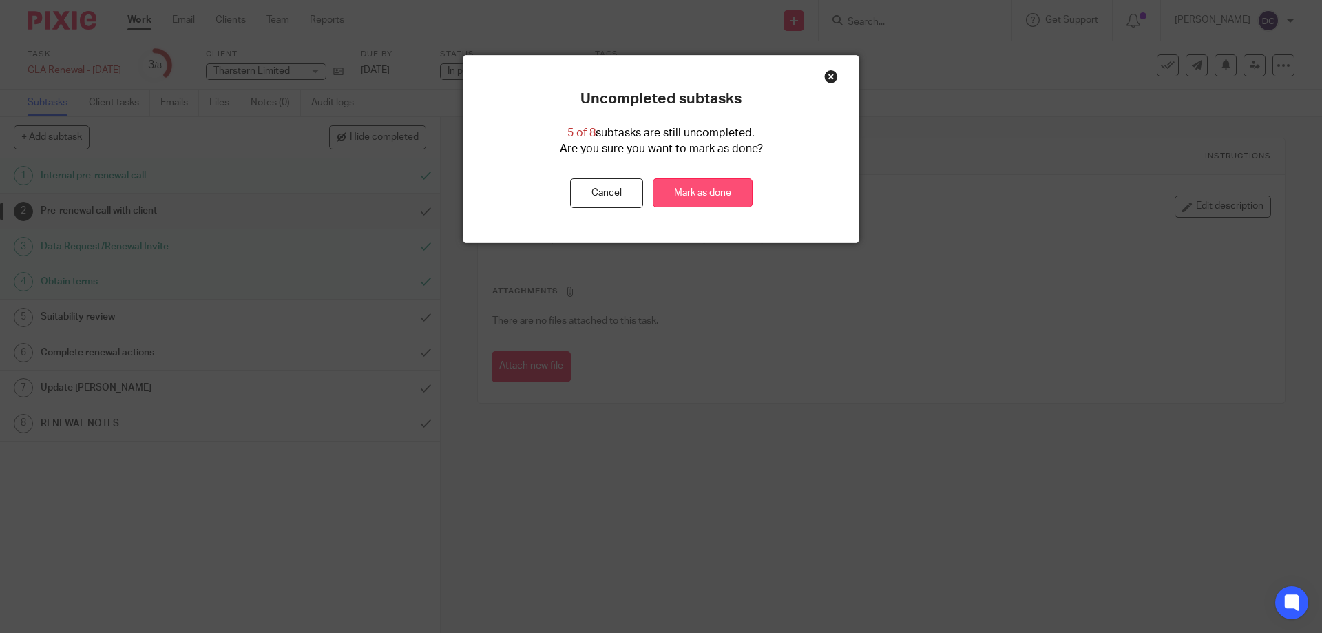
click at [675, 196] on link "Mark as done" at bounding box center [703, 193] width 100 height 30
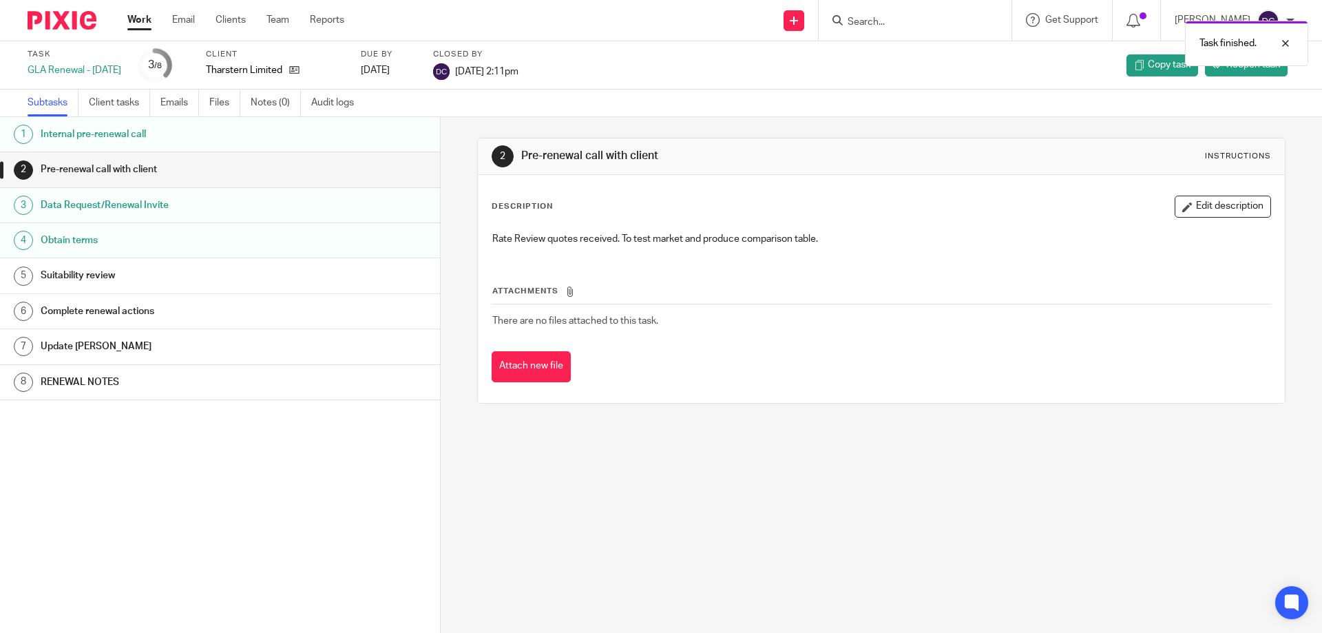
click at [139, 20] on link "Work" at bounding box center [139, 20] width 24 height 14
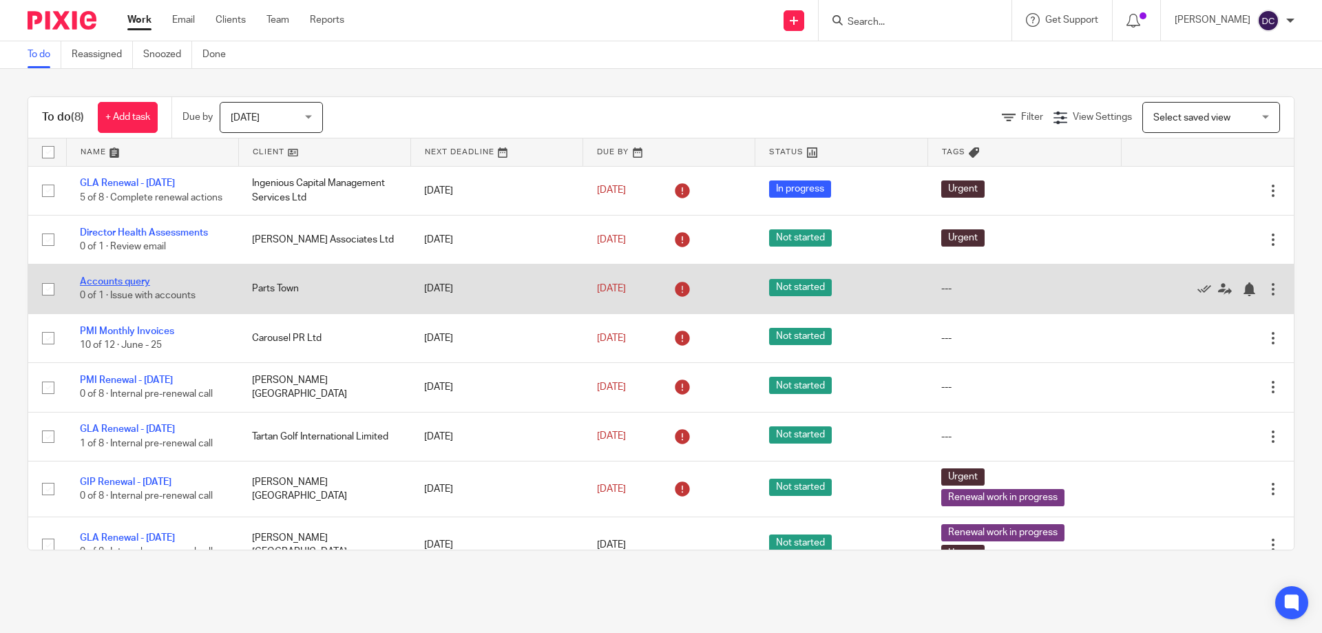
click at [129, 286] on link "Accounts query" at bounding box center [115, 282] width 70 height 10
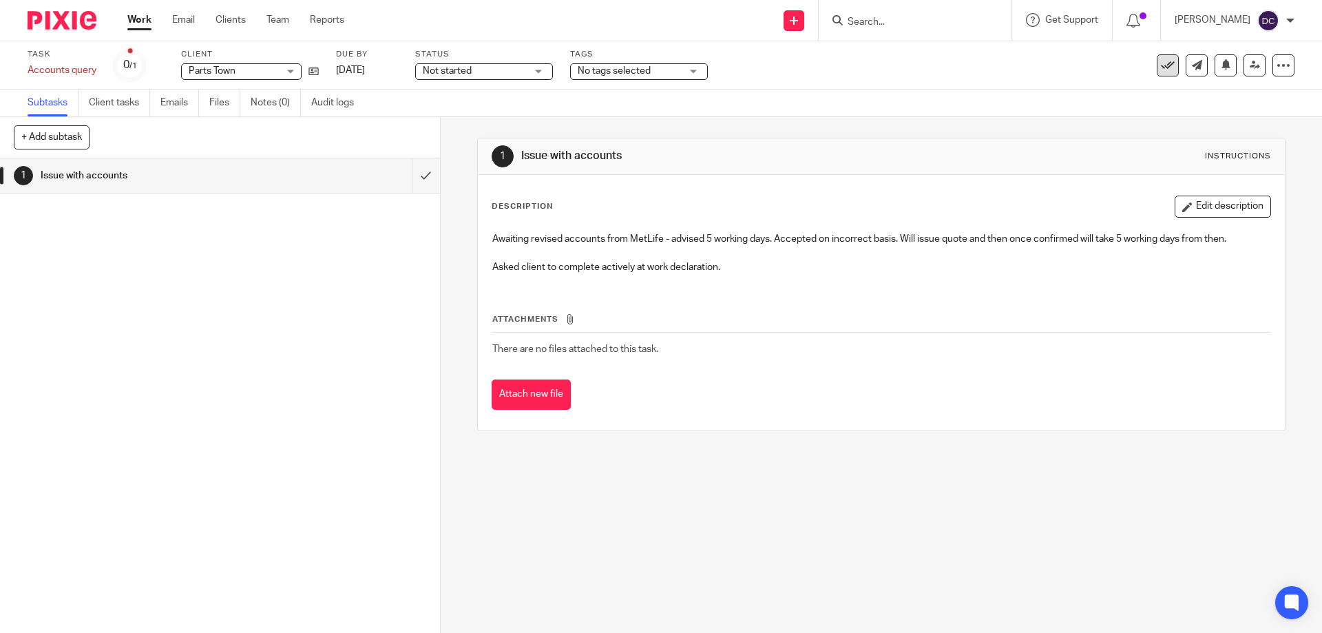
click at [1161, 65] on icon at bounding box center [1168, 66] width 14 height 14
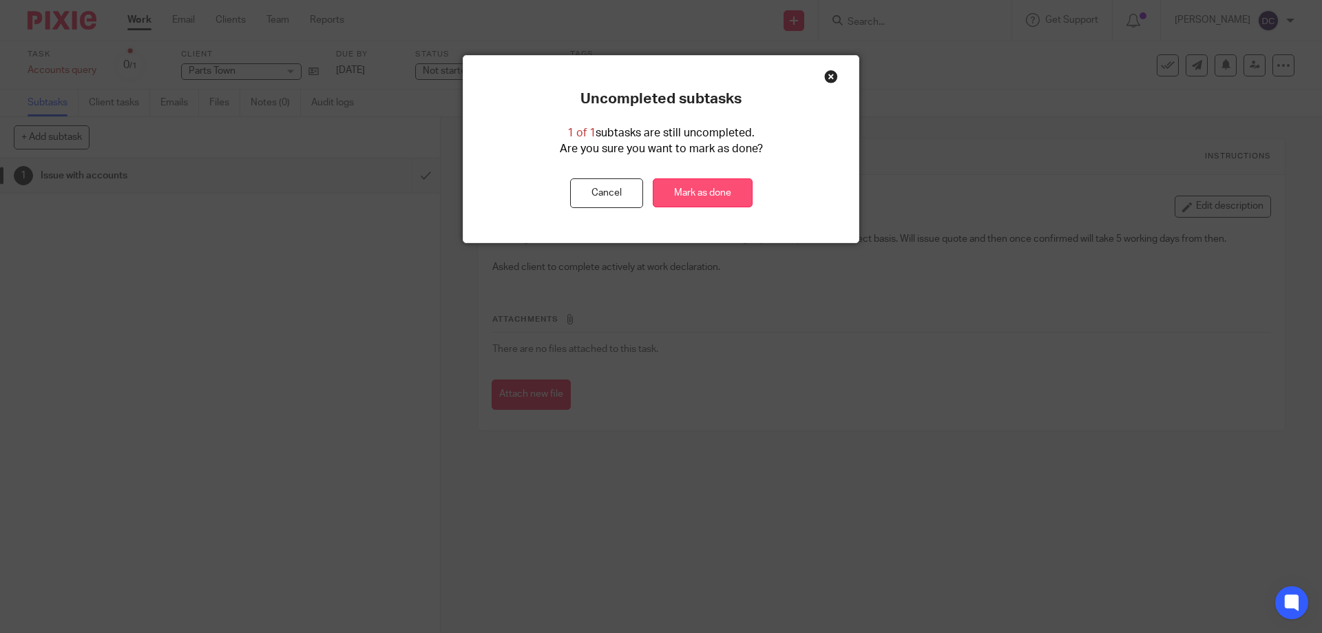
click at [688, 191] on link "Mark as done" at bounding box center [703, 193] width 100 height 30
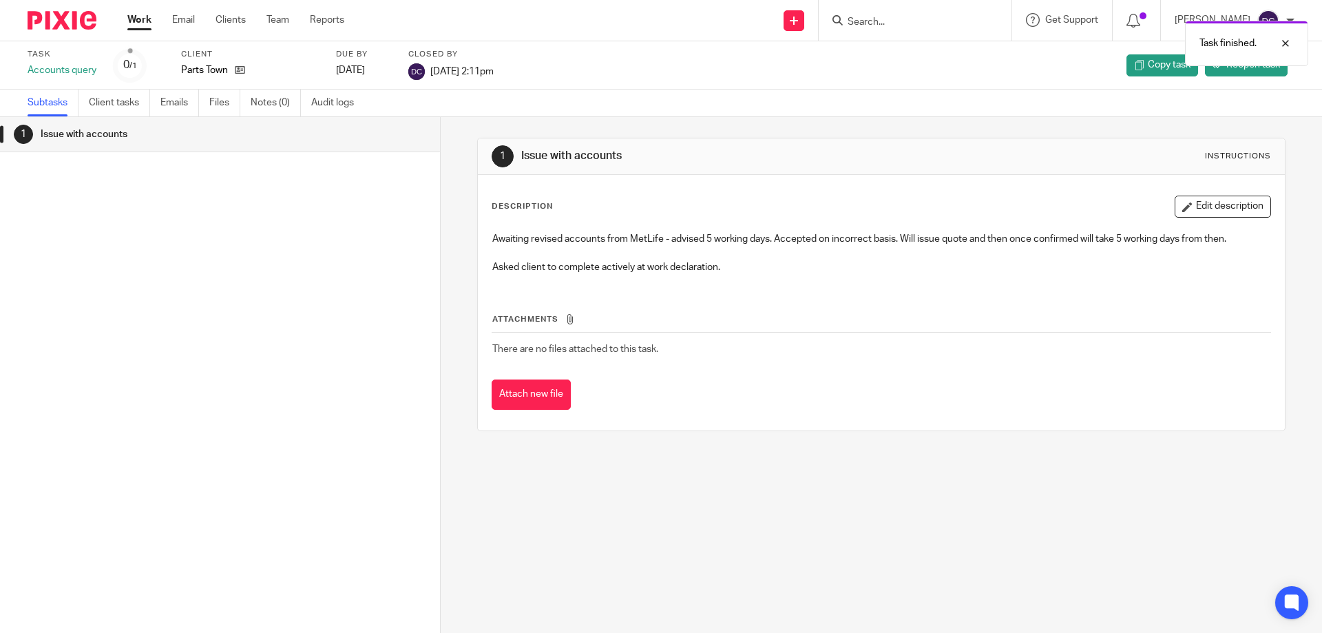
click at [141, 23] on link "Work" at bounding box center [139, 20] width 24 height 14
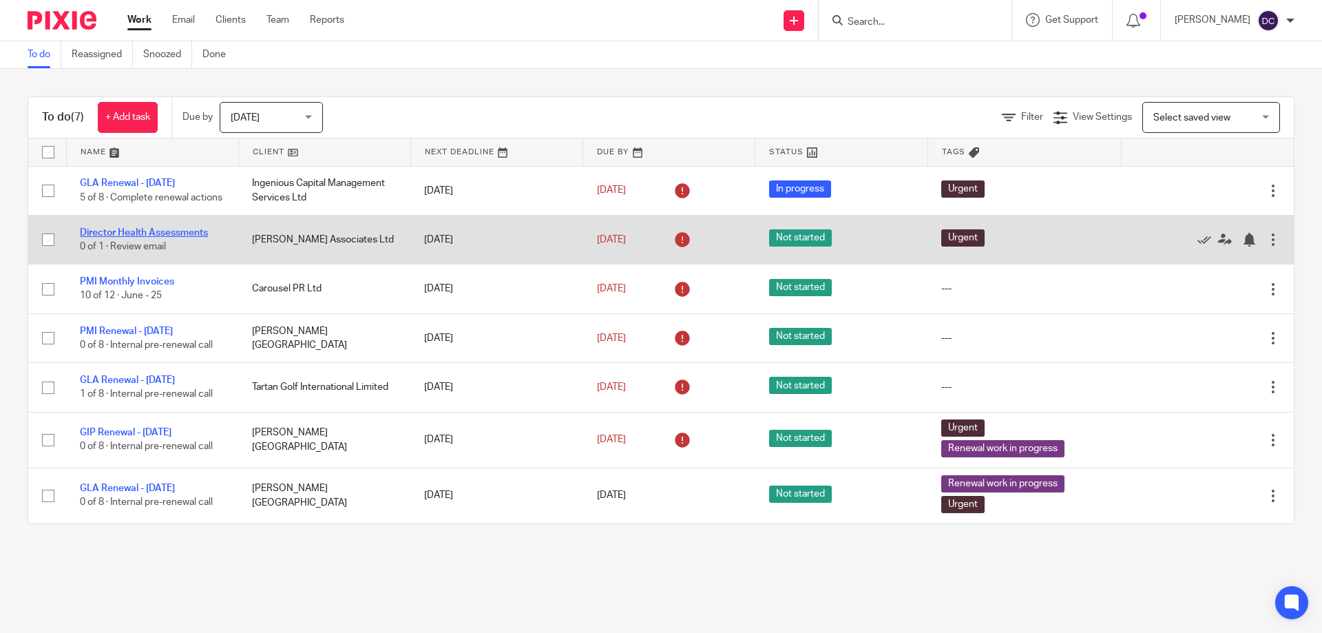
click at [112, 237] on link "Director Health Assessments" at bounding box center [144, 233] width 128 height 10
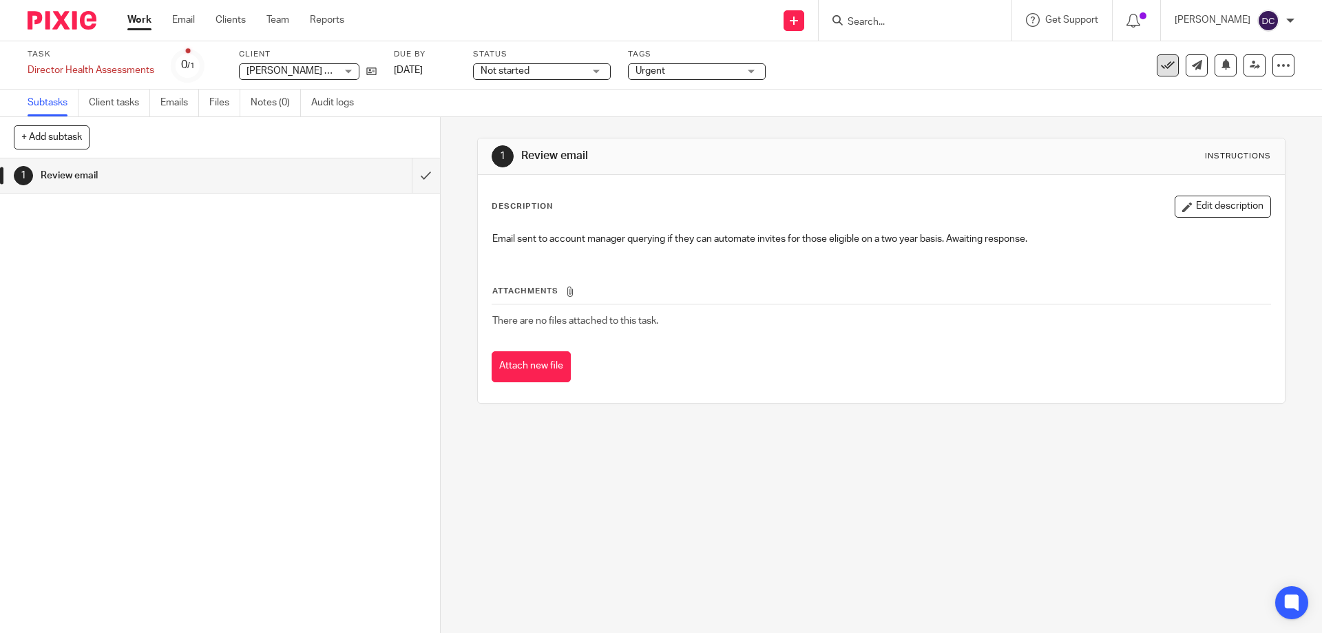
click at [1161, 63] on icon at bounding box center [1168, 66] width 14 height 14
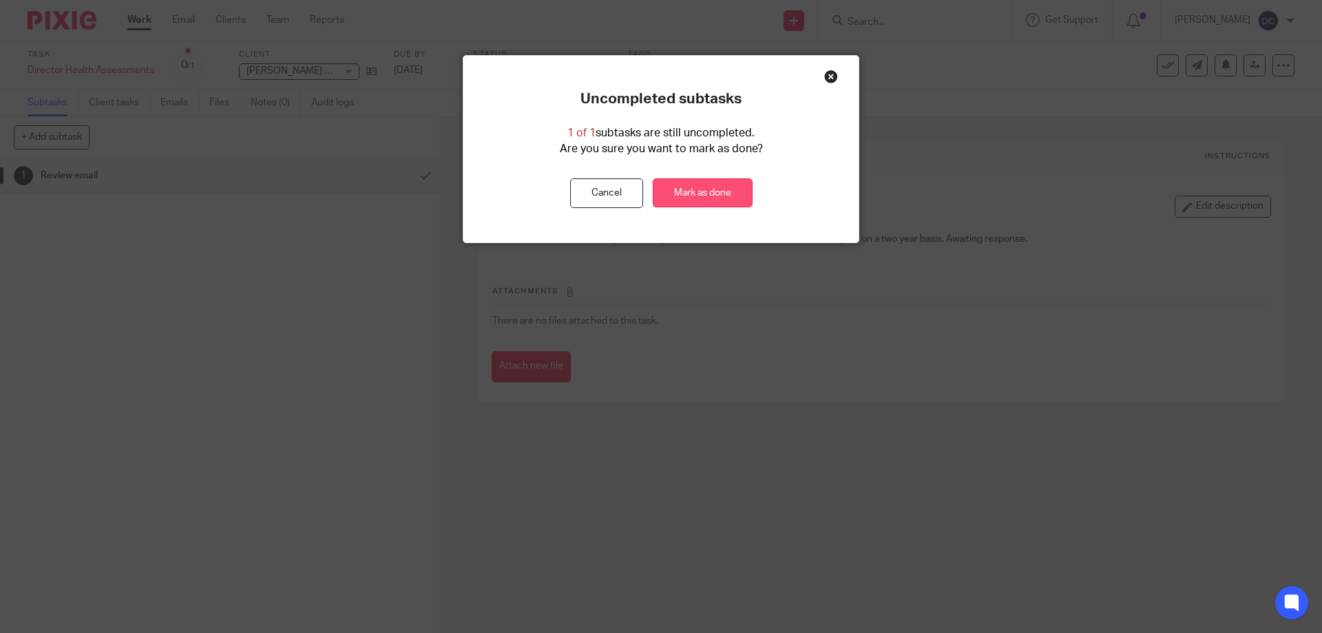
click at [692, 184] on link "Mark as done" at bounding box center [703, 193] width 100 height 30
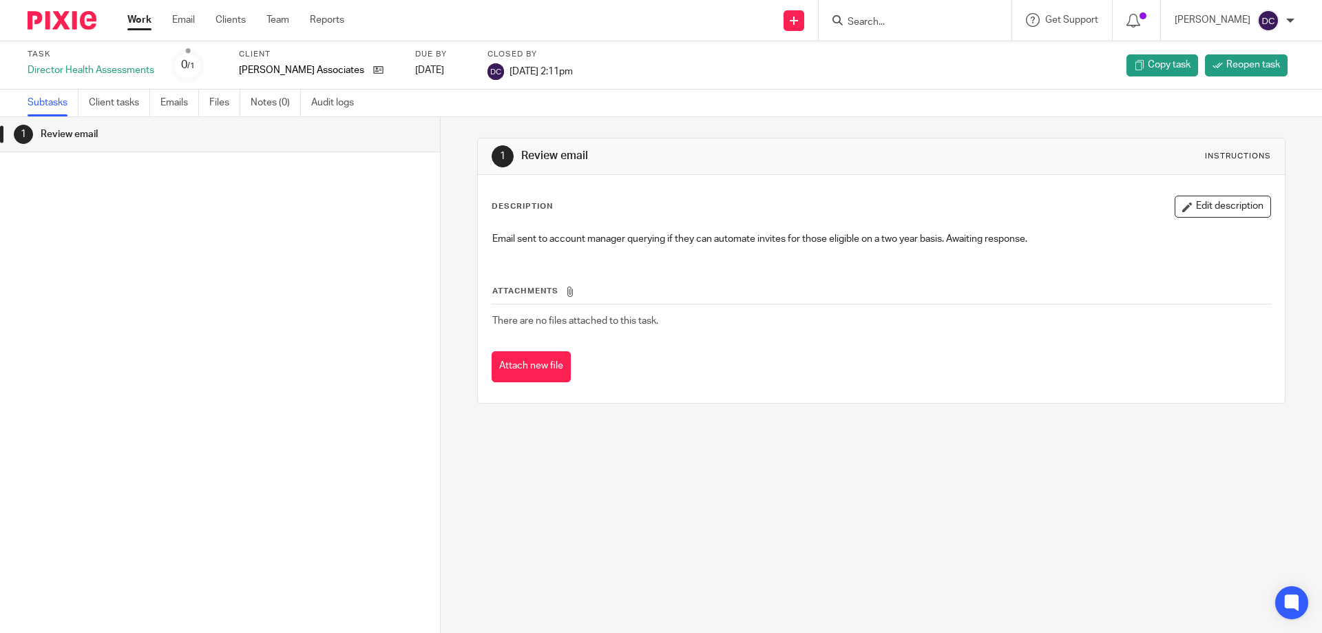
click at [142, 19] on link "Work" at bounding box center [139, 20] width 24 height 14
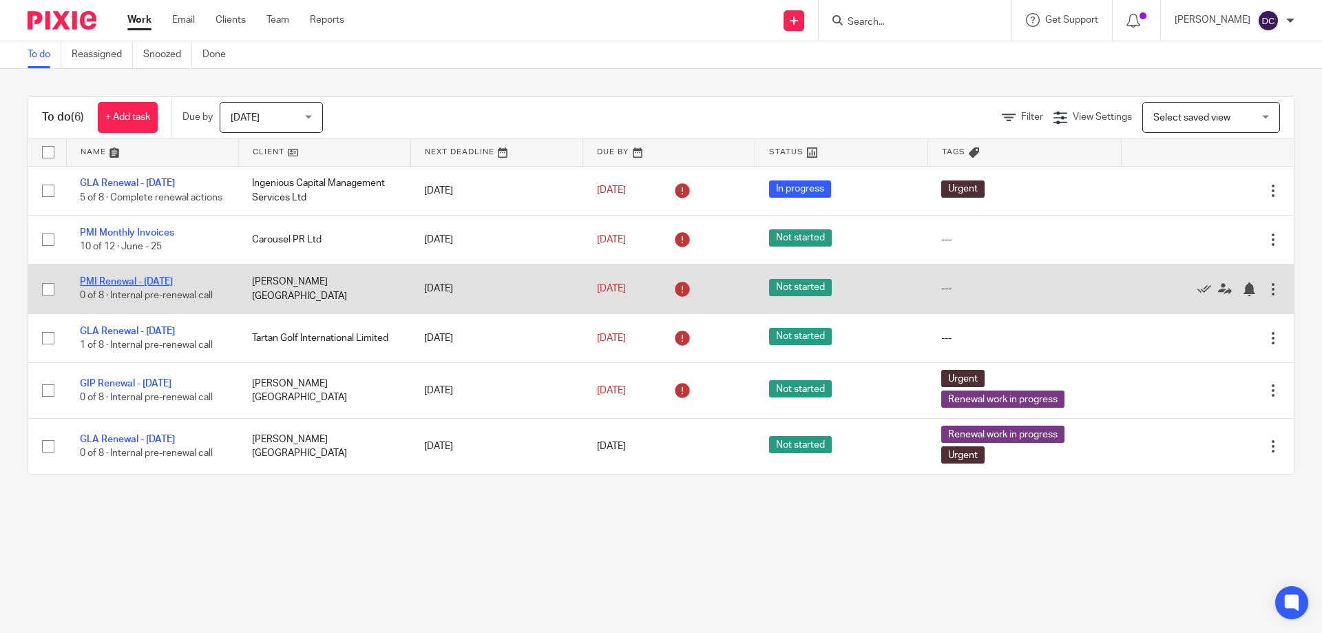
click at [173, 286] on link "PMI Renewal - 01/09/2025" at bounding box center [126, 282] width 93 height 10
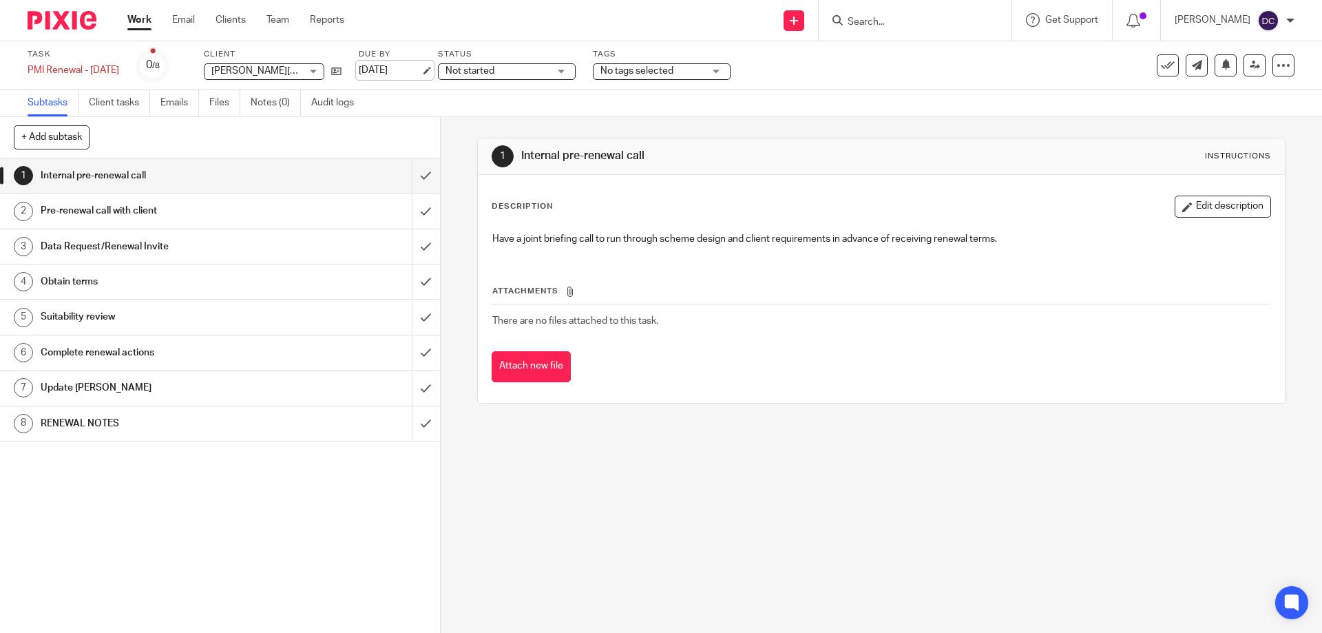
click at [411, 73] on link "[DATE]" at bounding box center [390, 70] width 62 height 14
click at [137, 27] on link "Work" at bounding box center [139, 20] width 24 height 14
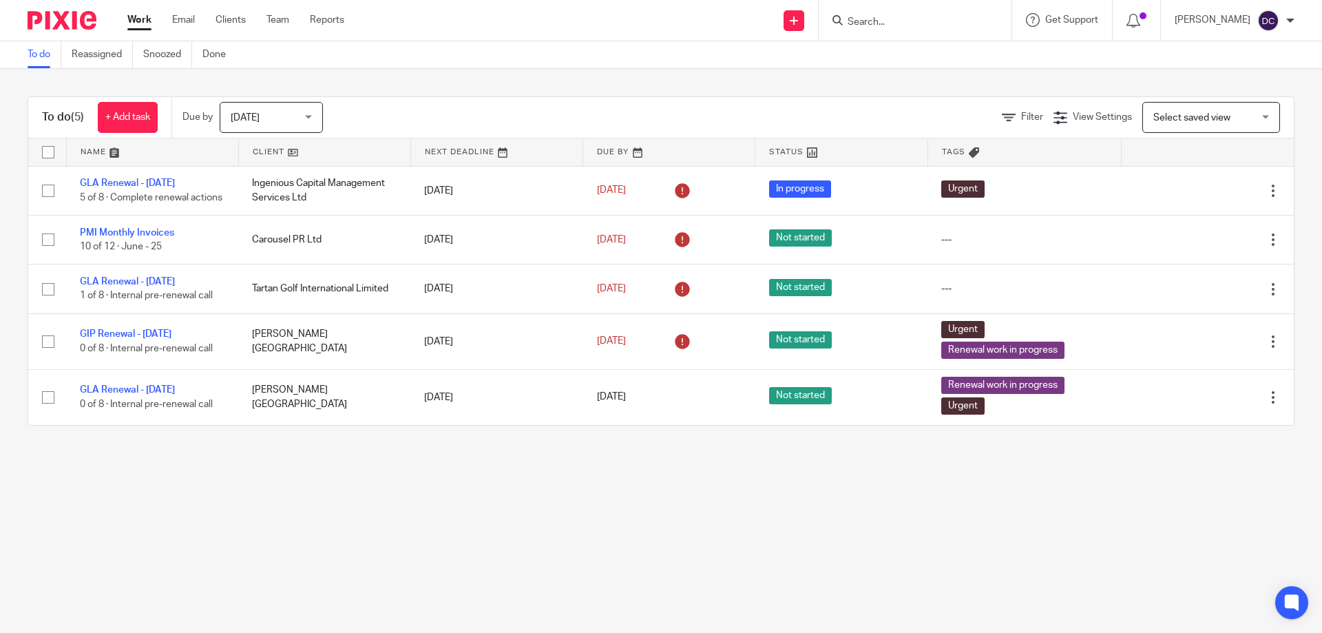
click at [907, 29] on form at bounding box center [919, 20] width 147 height 17
click at [911, 17] on input "Search" at bounding box center [908, 23] width 124 height 12
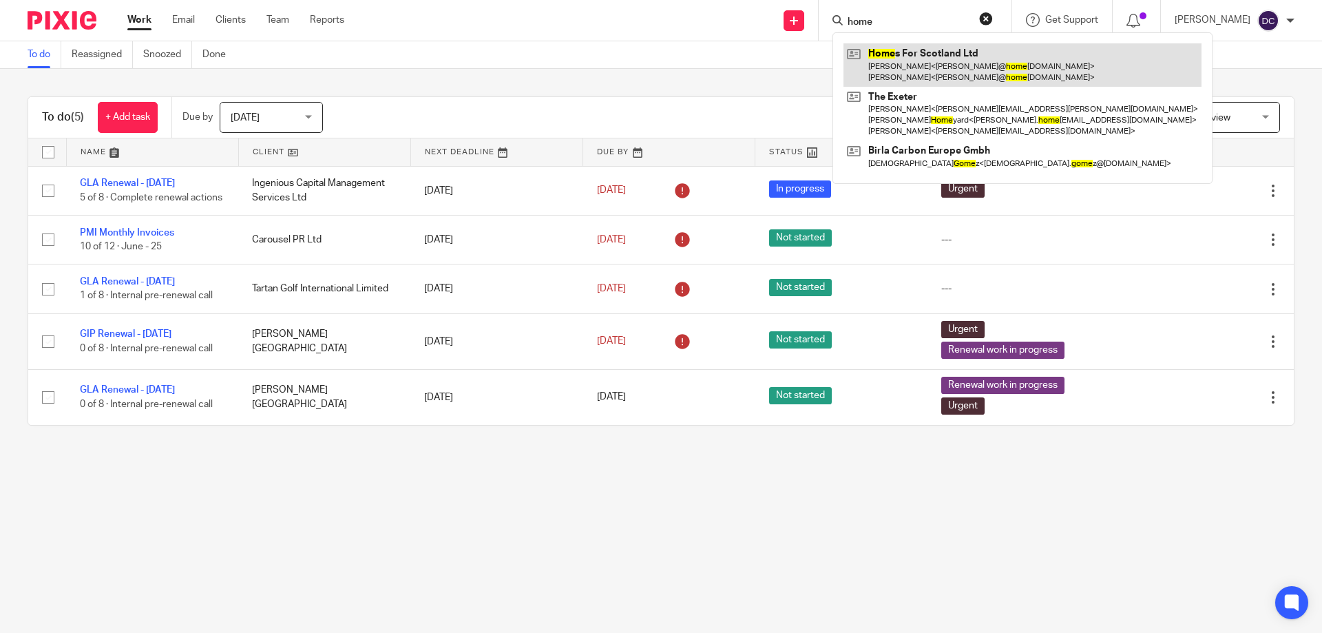
type input "home"
click at [922, 71] on link at bounding box center [1022, 64] width 358 height 43
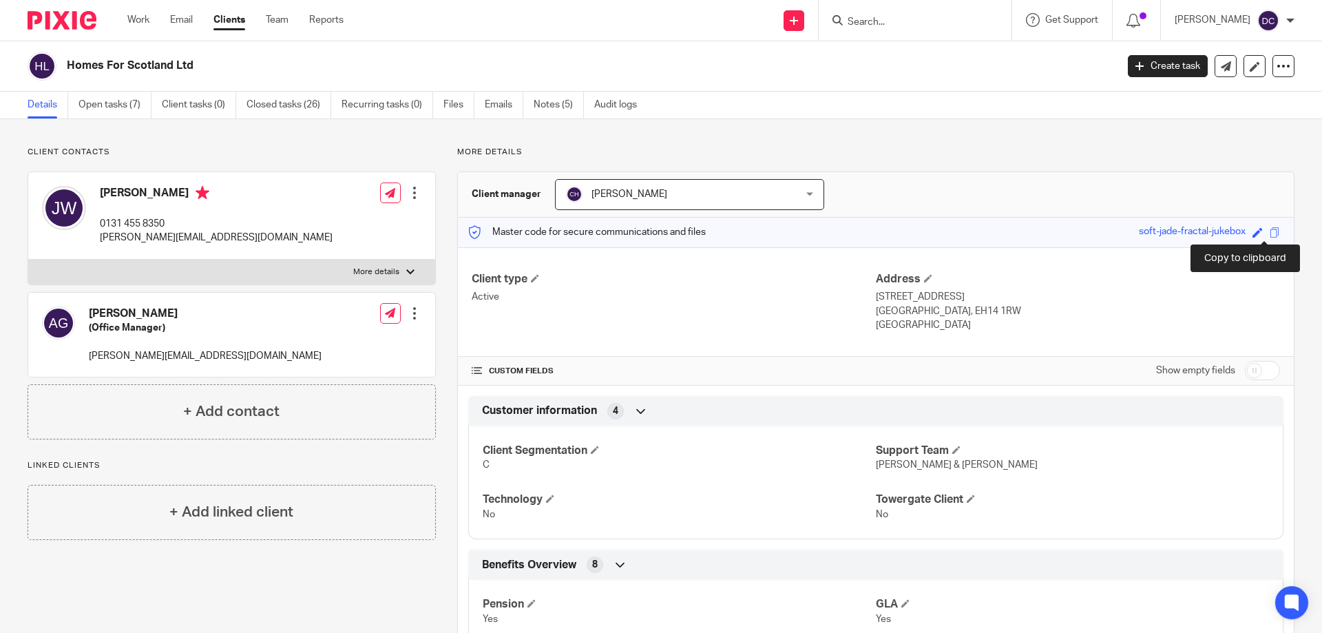
click at [1269, 233] on span at bounding box center [1274, 232] width 10 height 10
